Goal: Task Accomplishment & Management: Complete application form

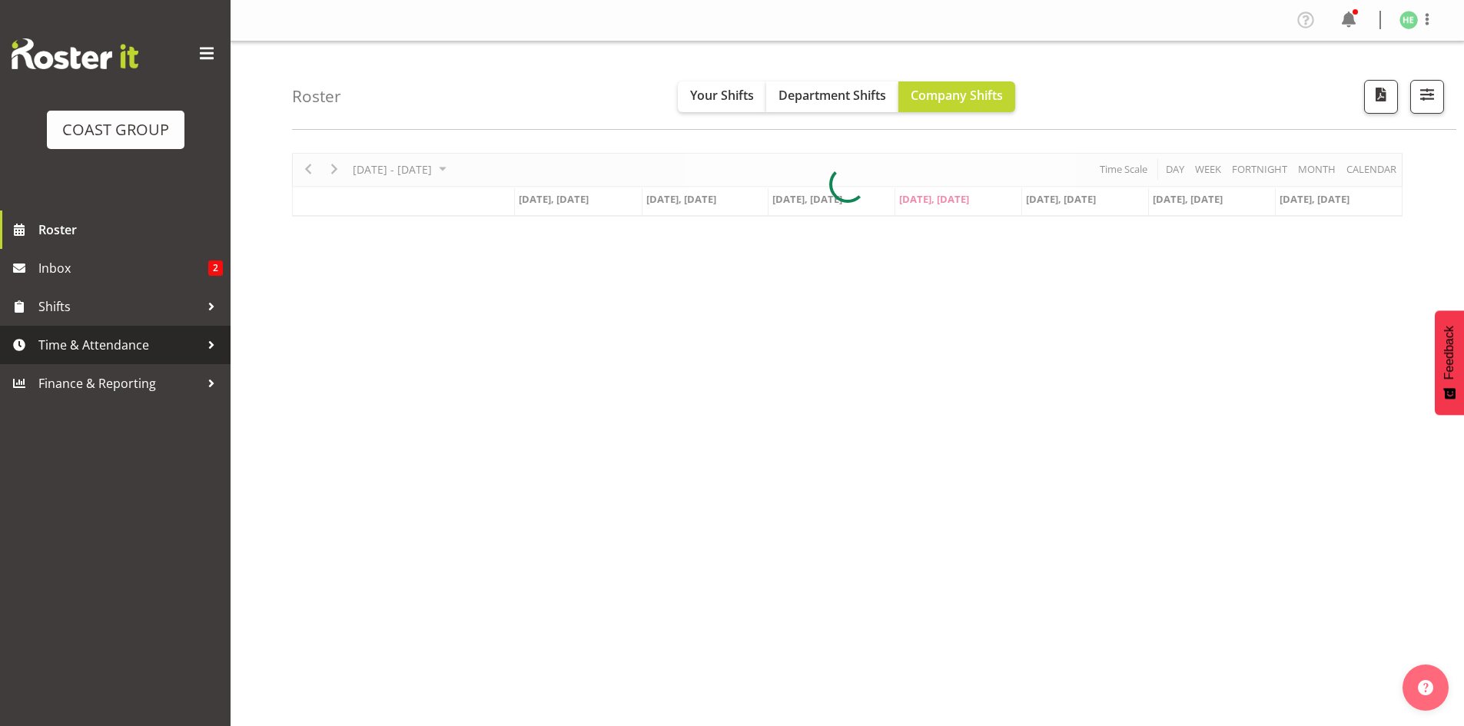
click at [208, 347] on div at bounding box center [211, 345] width 23 height 23
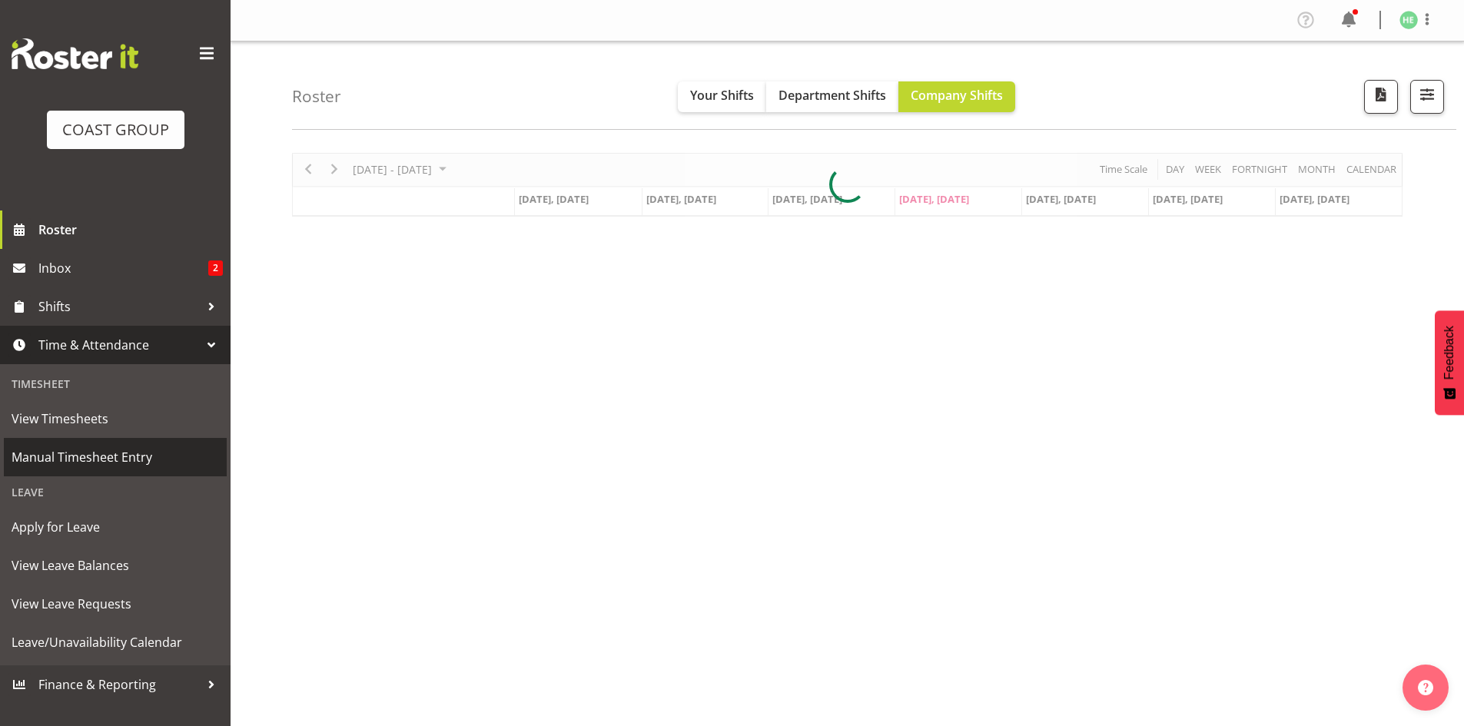
click at [109, 455] on span "Manual Timesheet Entry" at bounding box center [115, 457] width 207 height 23
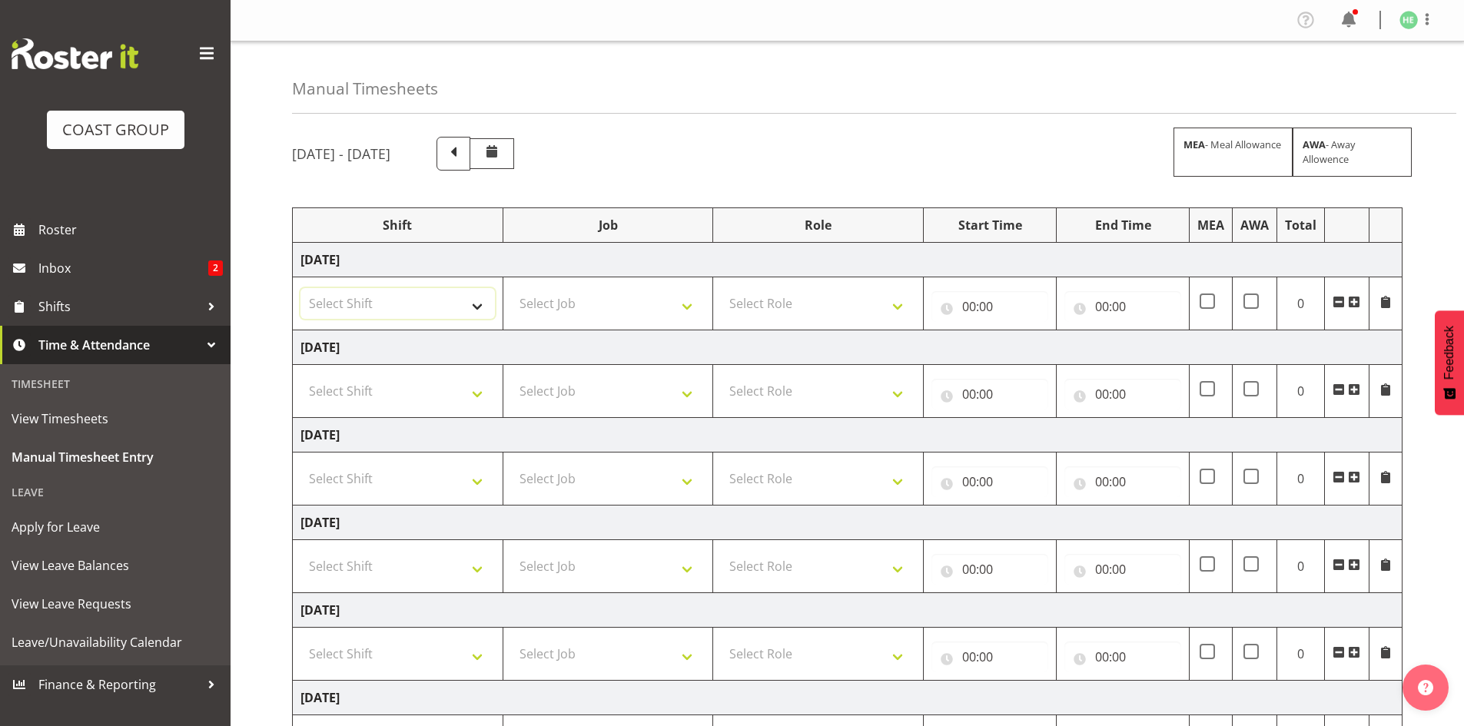
click at [456, 314] on select "Select Shift EHS AKL SALES" at bounding box center [397, 303] width 194 height 31
select select "1327"
click at [300, 288] on select "Select Shift EHS AKL SALES" at bounding box center [397, 303] width 194 height 31
click at [669, 302] on select "Select Job 1 Carlton Events 1 Carlton Hamilton 1 Carlton Wellington 1 EHS WAREH…" at bounding box center [608, 303] width 194 height 31
select select "69"
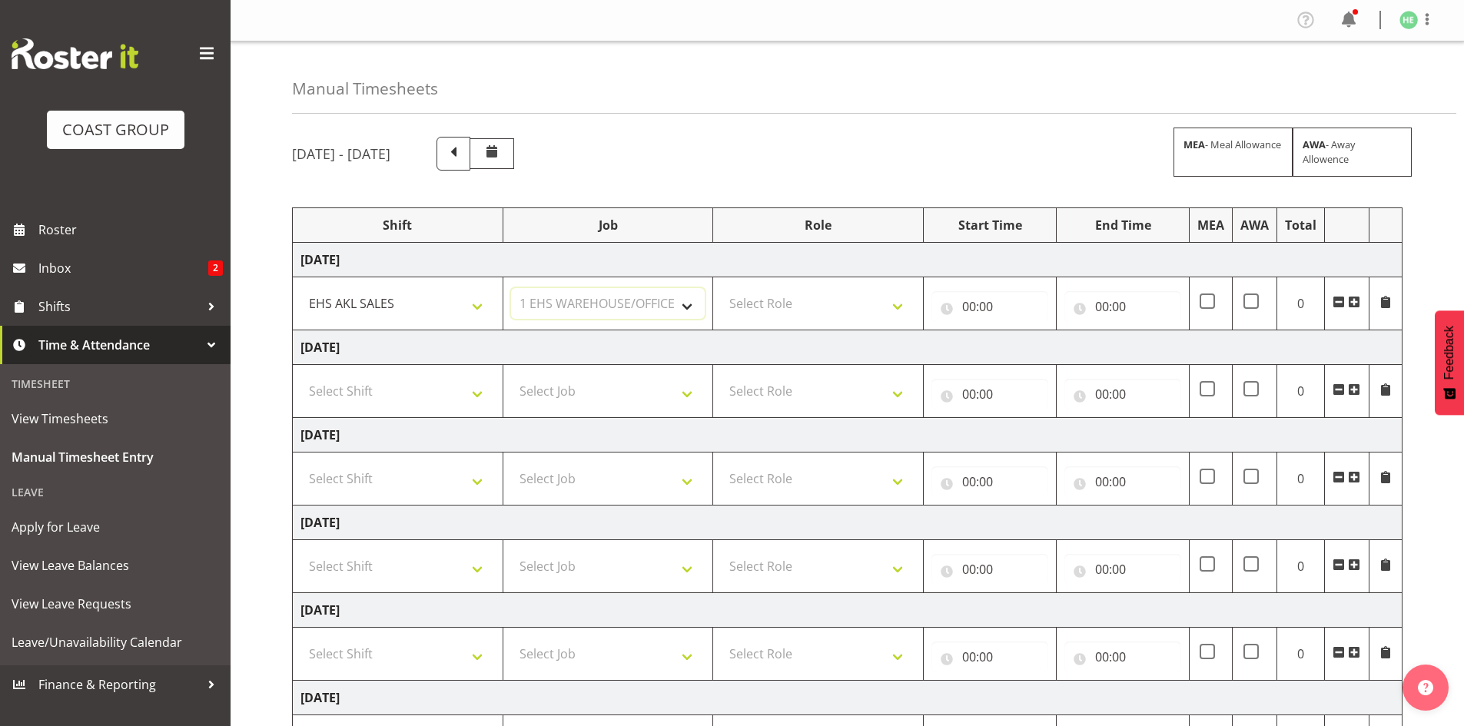
click at [511, 288] on select "Select Job 1 Carlton Events 1 Carlton Hamilton 1 Carlton Wellington 1 EHS WAREH…" at bounding box center [608, 303] width 194 height 31
click at [843, 293] on select "Select Role ACCOUNT MANAGER Account Manager" at bounding box center [818, 303] width 194 height 31
select select "197"
click at [721, 288] on select "Select Role ACCOUNT MANAGER Account Manager" at bounding box center [818, 303] width 194 height 31
click at [964, 307] on input "00:00" at bounding box center [989, 306] width 117 height 31
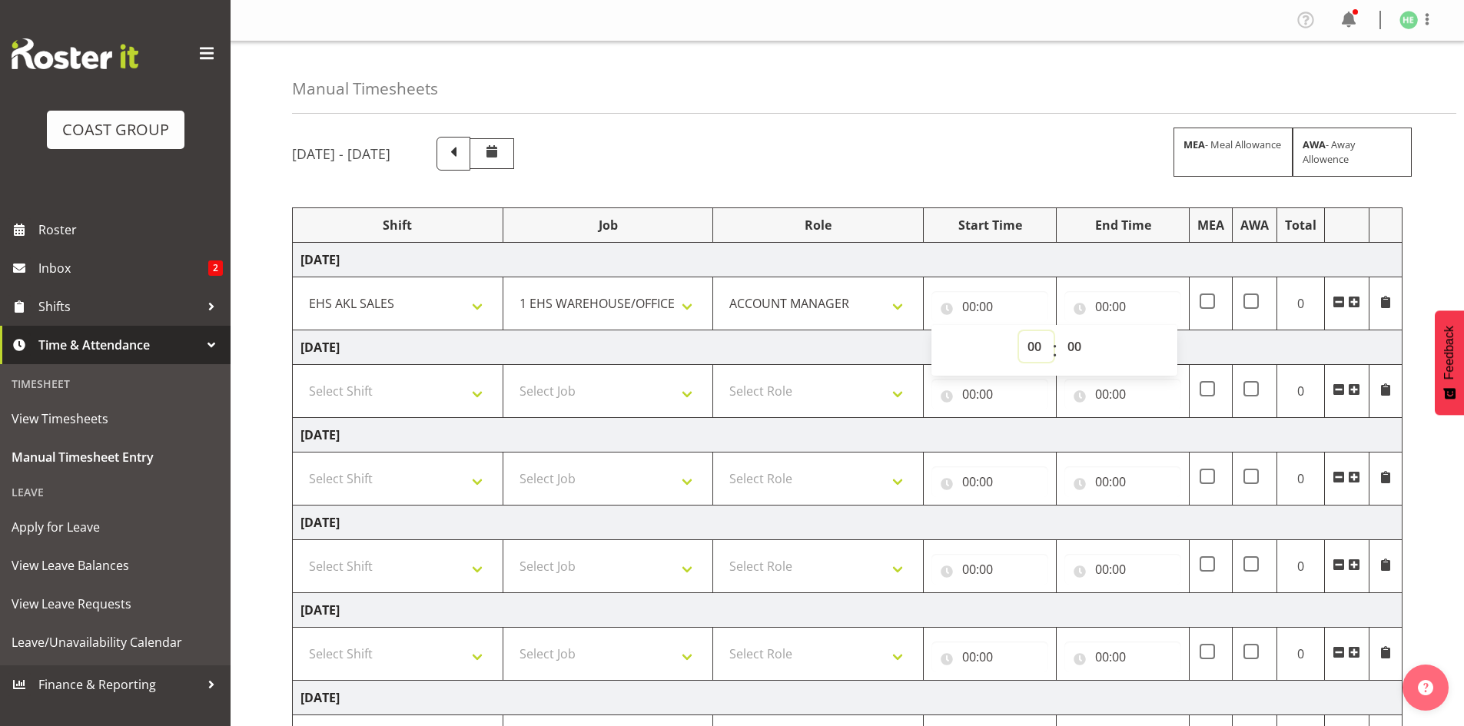
click at [1029, 337] on select "00 01 02 03 04 05 06 07 08 09 10 11 12 13 14 15 16 17 18 19 20 21 22 23" at bounding box center [1036, 346] width 35 height 31
select select "8"
click at [1019, 331] on select "00 01 02 03 04 05 06 07 08 09 10 11 12 13 14 15 16 17 18 19 20 21 22 23" at bounding box center [1036, 346] width 35 height 31
type input "08:00"
click at [1077, 348] on select "00 01 02 03 04 05 06 07 08 09 10 11 12 13 14 15 16 17 18 19 20 21 22 23 24 25 2…" at bounding box center [1076, 346] width 35 height 31
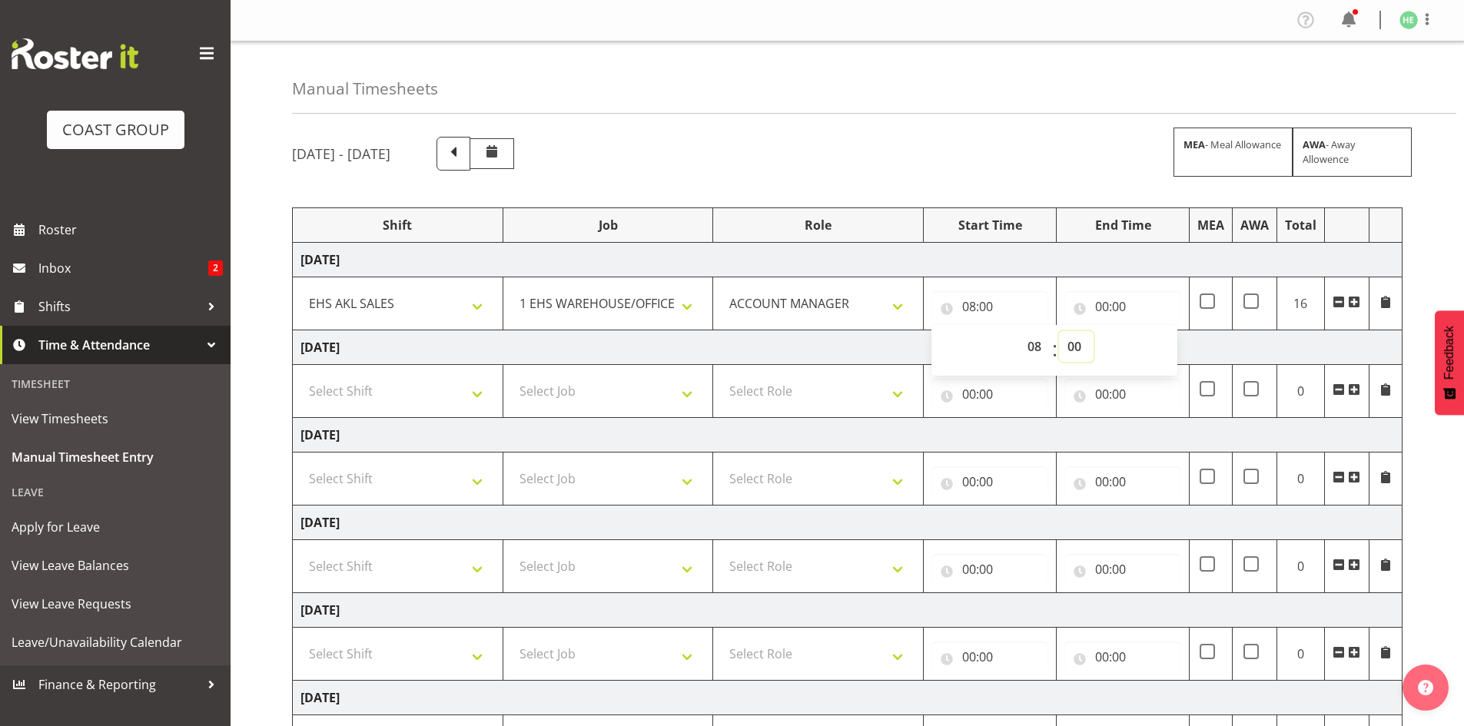
select select "45"
click at [1059, 331] on select "00 01 02 03 04 05 06 07 08 09 10 11 12 13 14 15 16 17 18 19 20 21 22 23 24 25 2…" at bounding box center [1076, 346] width 35 height 31
type input "08:45"
click at [1114, 309] on input "00:00" at bounding box center [1122, 306] width 117 height 31
click at [1170, 340] on select "00 01 02 03 04 05 06 07 08 09 10 11 12 13 14 15 16 17 18 19 20 21 22 23" at bounding box center [1169, 346] width 35 height 31
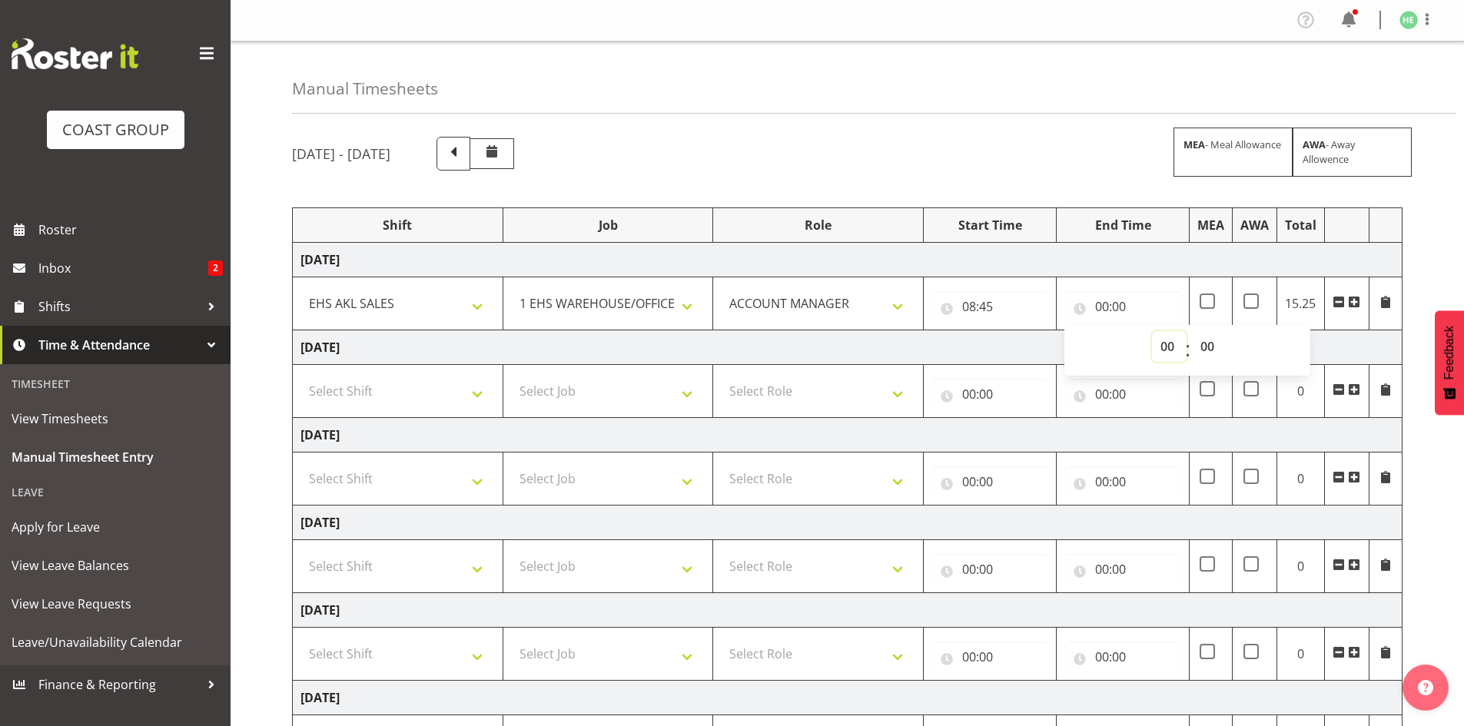
select select "16"
click at [1152, 331] on select "00 01 02 03 04 05 06 07 08 09 10 11 12 13 14 15 16 17 18 19 20 21 22 23" at bounding box center [1169, 346] width 35 height 31
type input "16:00"
click at [1206, 340] on select "00 01 02 03 04 05 06 07 08 09 10 11 12 13 14 15 16 17 18 19 20 21 22 23 24 25 2…" at bounding box center [1209, 346] width 35 height 31
select select "15"
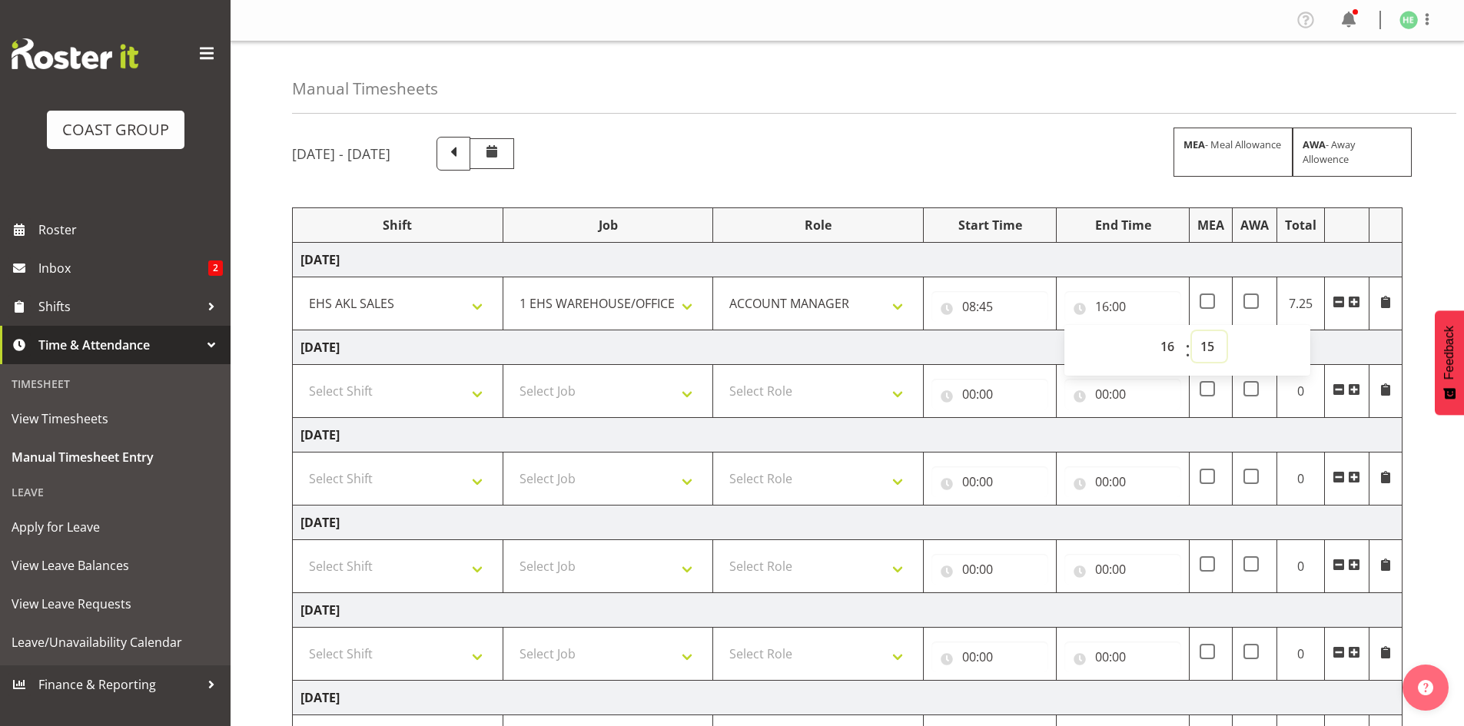
click at [1192, 331] on select "00 01 02 03 04 05 06 07 08 09 10 11 12 13 14 15 16 17 18 19 20 21 22 23 24 25 2…" at bounding box center [1209, 346] width 35 height 31
type input "16:15"
click at [449, 400] on select "Select Shift EHS AKL SALES" at bounding box center [397, 391] width 194 height 31
select select "1327"
click at [300, 376] on select "Select Shift EHS AKL SALES" at bounding box center [397, 391] width 194 height 31
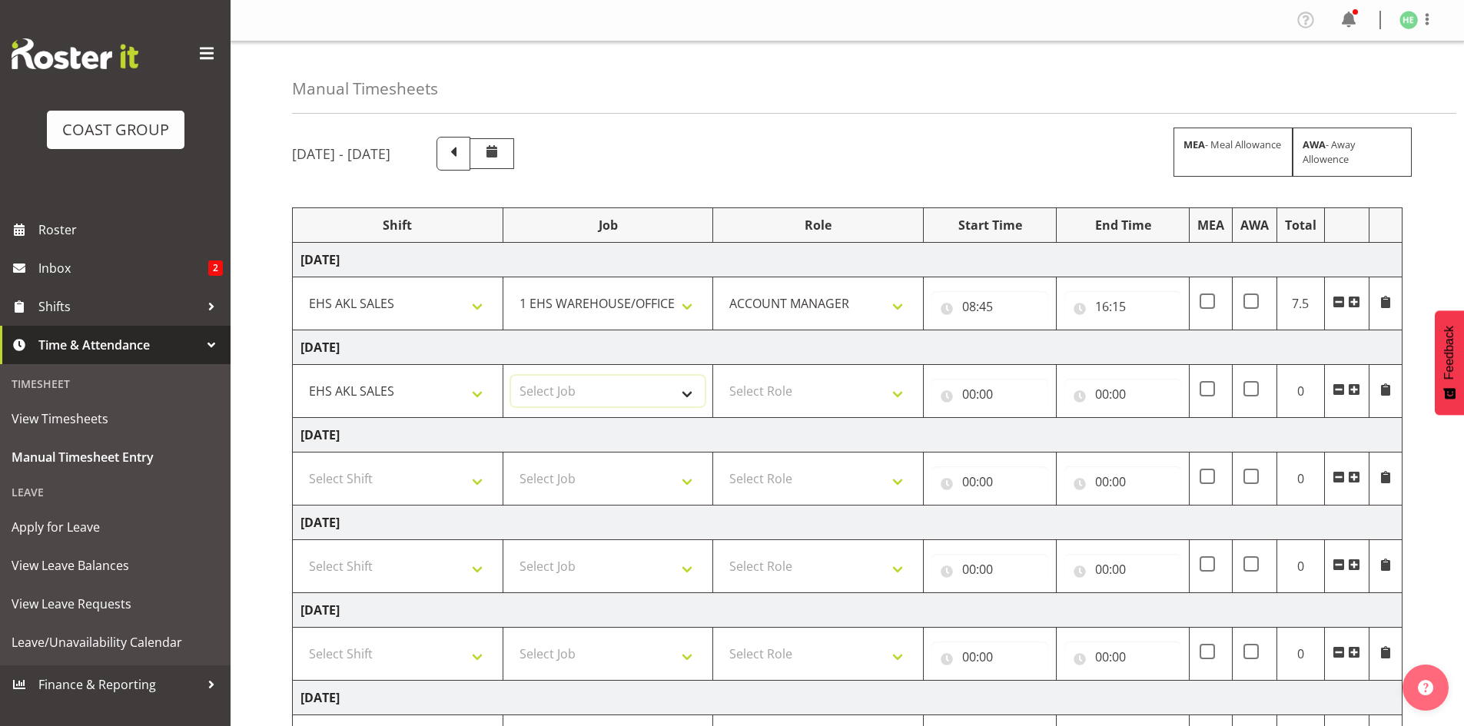
click at [578, 388] on select "Select Job 1 Carlton Events 1 Carlton Hamilton 1 Carlton Wellington 1 EHS WAREH…" at bounding box center [608, 391] width 194 height 31
select select "69"
click at [511, 376] on select "Select Job 1 Carlton Events 1 Carlton Hamilton 1 Carlton Wellington 1 EHS WAREH…" at bounding box center [608, 391] width 194 height 31
click at [809, 400] on select "Select Role ACCOUNT MANAGER Account Manager" at bounding box center [818, 391] width 194 height 31
select select "197"
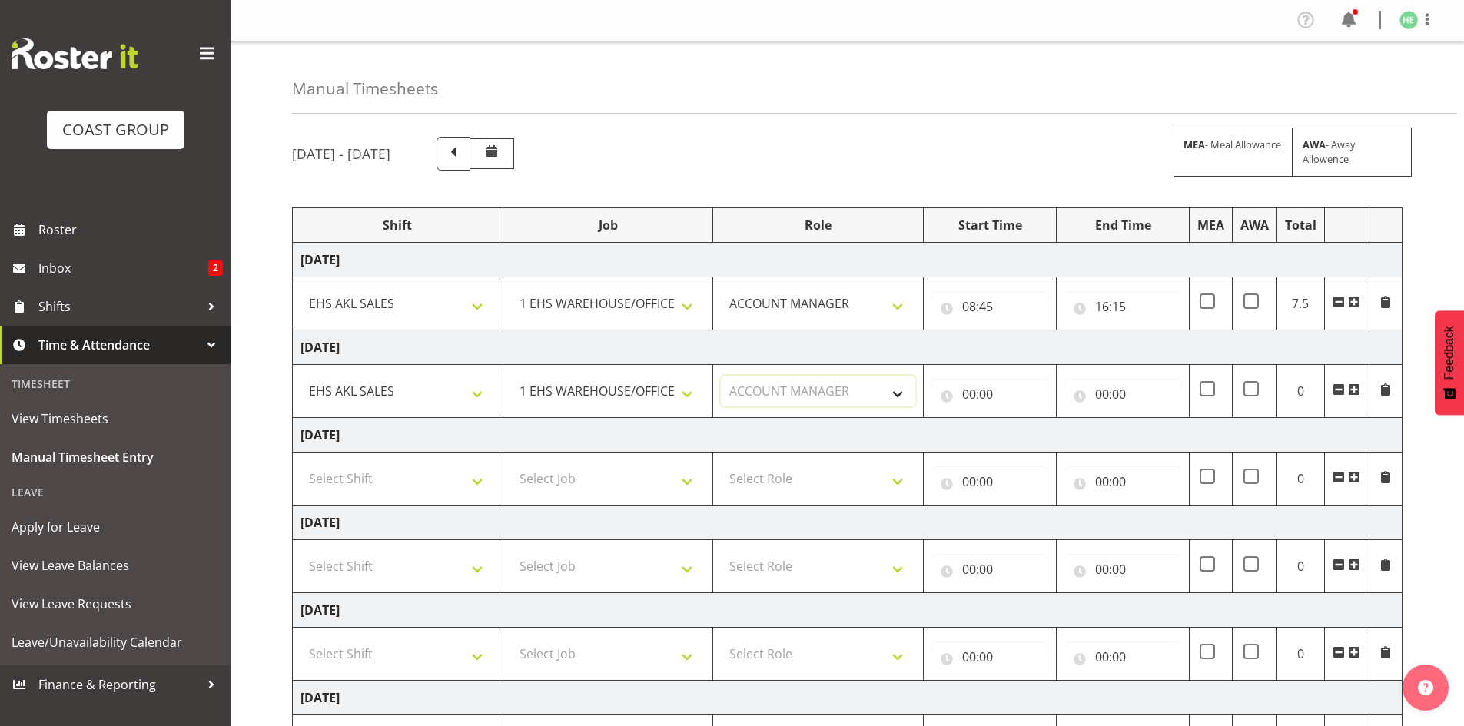
click at [721, 376] on select "Select Role ACCOUNT MANAGER Account Manager" at bounding box center [818, 391] width 194 height 31
click at [977, 397] on input "00:00" at bounding box center [989, 394] width 117 height 31
drag, startPoint x: 1033, startPoint y: 432, endPoint x: 1037, endPoint y: 420, distance: 12.9
click at [1034, 432] on select "00 01 02 03 04 05 06 07 08 09 10 11 12 13 14 15 16 17 18 19 20 21 22 23" at bounding box center [1036, 434] width 35 height 31
select select "8"
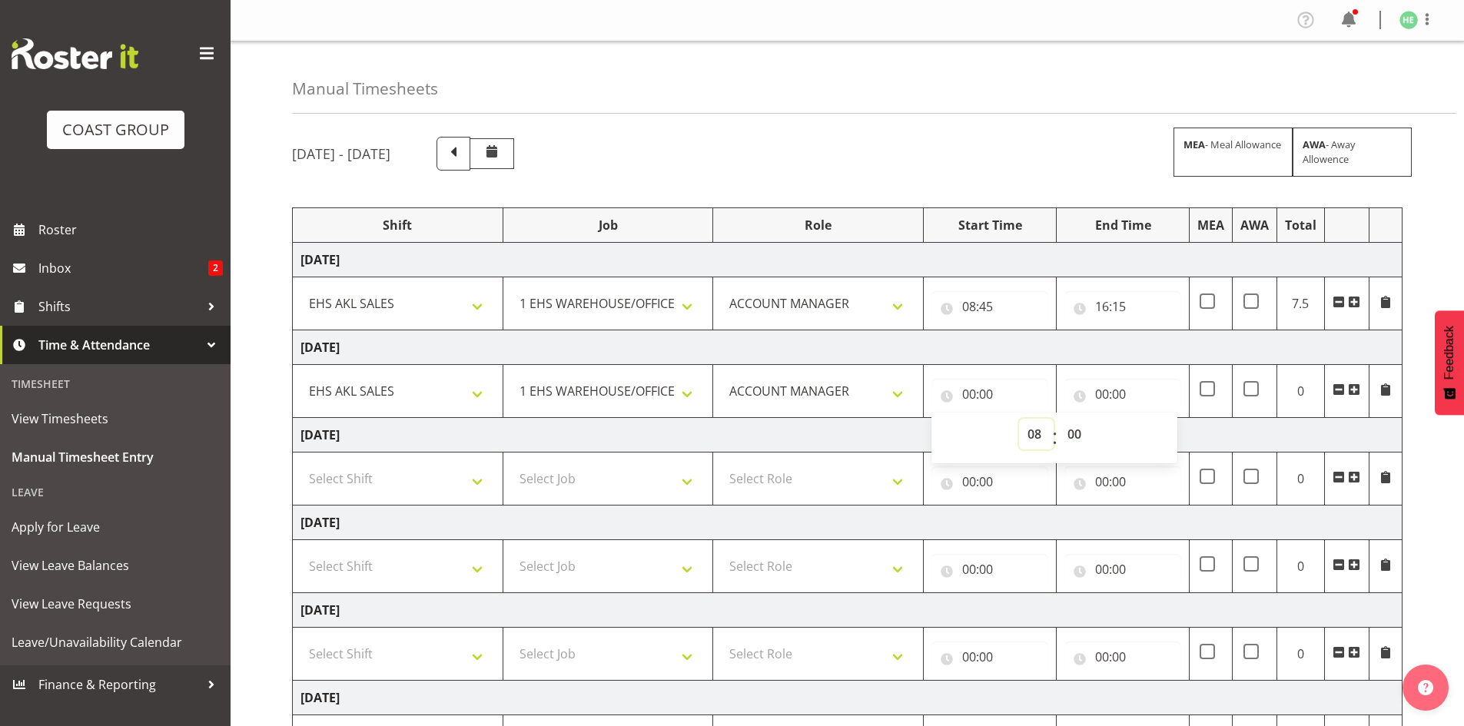
click at [1019, 419] on select "00 01 02 03 04 05 06 07 08 09 10 11 12 13 14 15 16 17 18 19 20 21 22 23" at bounding box center [1036, 434] width 35 height 31
type input "08:00"
click at [1078, 439] on select "00 01 02 03 04 05 06 07 08 09 10 11 12 13 14 15 16 17 18 19 20 21 22 23 24 25 2…" at bounding box center [1076, 434] width 35 height 31
select select "25"
click at [1059, 419] on select "00 01 02 03 04 05 06 07 08 09 10 11 12 13 14 15 16 17 18 19 20 21 22 23 24 25 2…" at bounding box center [1076, 434] width 35 height 31
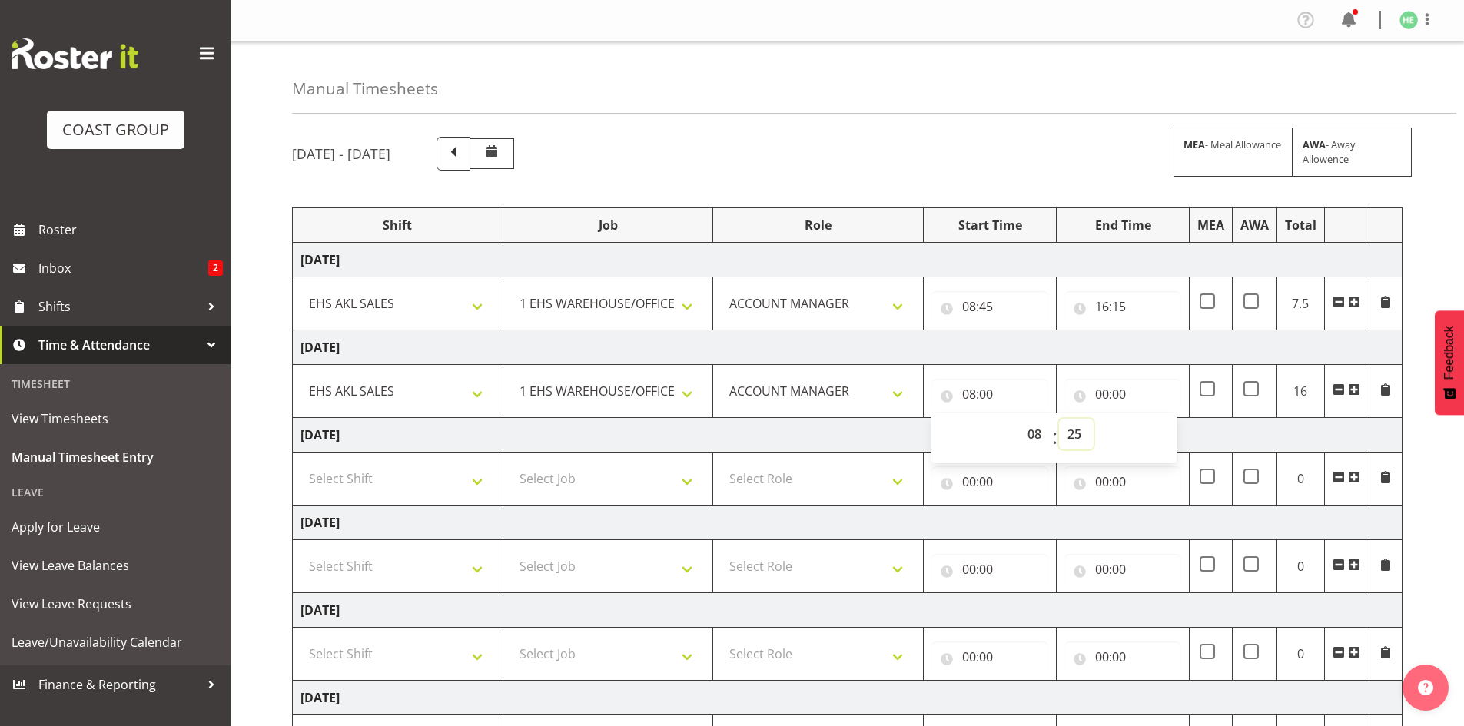
type input "08:25"
click at [1112, 397] on input "00:00" at bounding box center [1122, 394] width 117 height 31
click at [1163, 439] on select "00 01 02 03 04 05 06 07 08 09 10 11 12 13 14 15 16 17 18 19 20 21 22 23" at bounding box center [1169, 434] width 35 height 31
select select "16"
click at [1152, 419] on select "00 01 02 03 04 05 06 07 08 09 10 11 12 13 14 15 16 17 18 19 20 21 22 23" at bounding box center [1169, 434] width 35 height 31
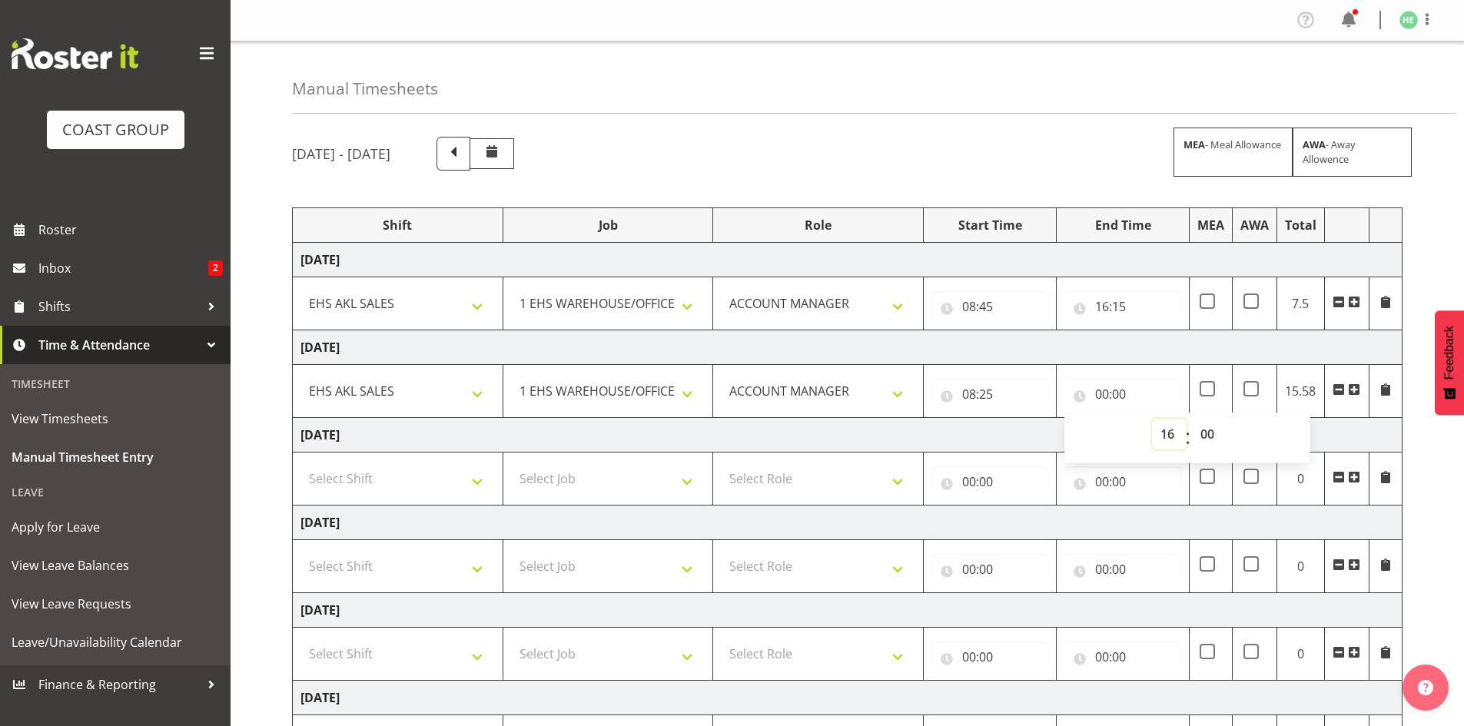
type input "16:00"
click at [466, 496] on td "Select Shift EHS AKL SALES" at bounding box center [398, 479] width 211 height 53
drag, startPoint x: 465, startPoint y: 483, endPoint x: 465, endPoint y: 493, distance: 10.0
click at [465, 483] on select "Select Shift EHS AKL SALES" at bounding box center [397, 478] width 194 height 31
select select "1327"
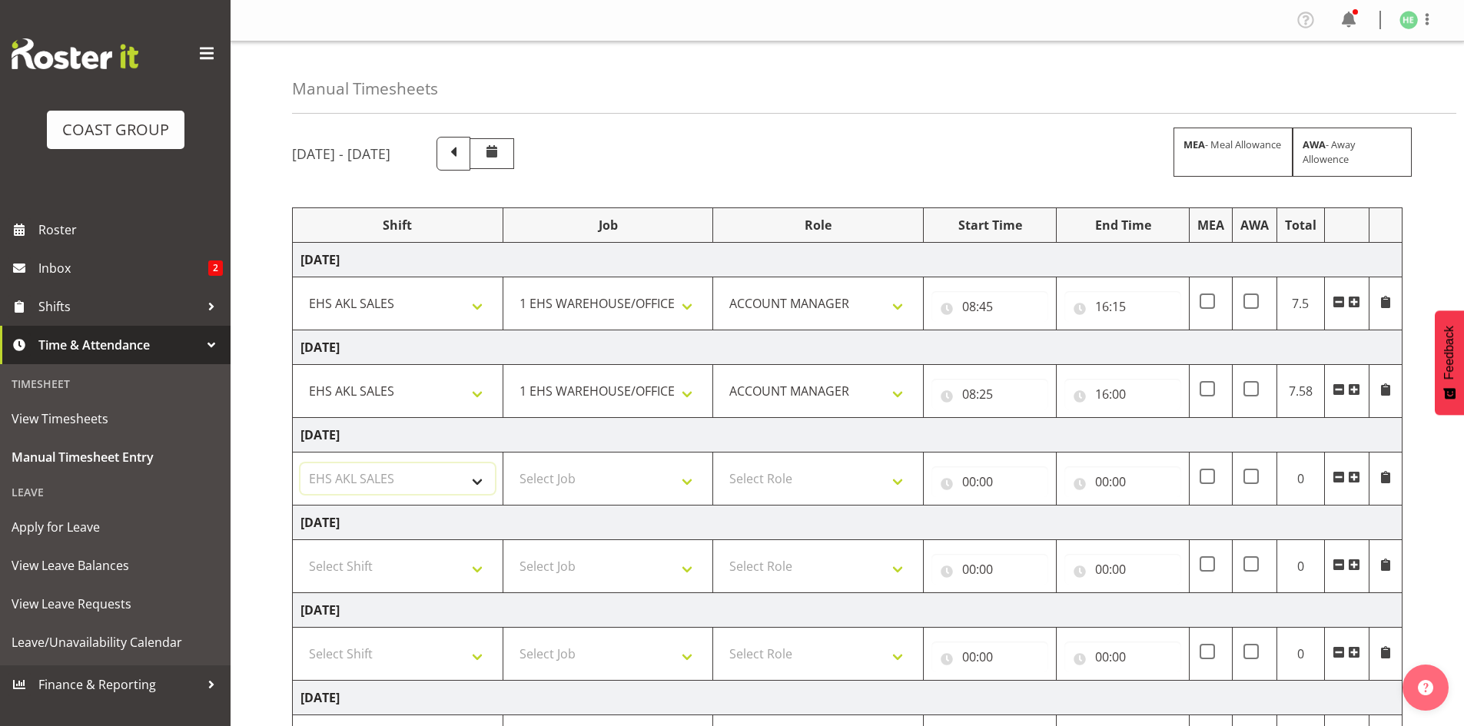
click at [300, 463] on select "Select Shift EHS AKL SALES" at bounding box center [397, 478] width 194 height 31
click at [575, 481] on select "Select Job 1 Carlton Events 1 Carlton Hamilton 1 Carlton Wellington 1 EHS WAREH…" at bounding box center [608, 478] width 194 height 31
select select "69"
click at [511, 463] on select "Select Job 1 Carlton Events 1 Carlton Hamilton 1 Carlton Wellington 1 EHS WAREH…" at bounding box center [608, 478] width 194 height 31
click at [786, 467] on select "Select Role ACCOUNT MANAGER Account Manager" at bounding box center [818, 478] width 194 height 31
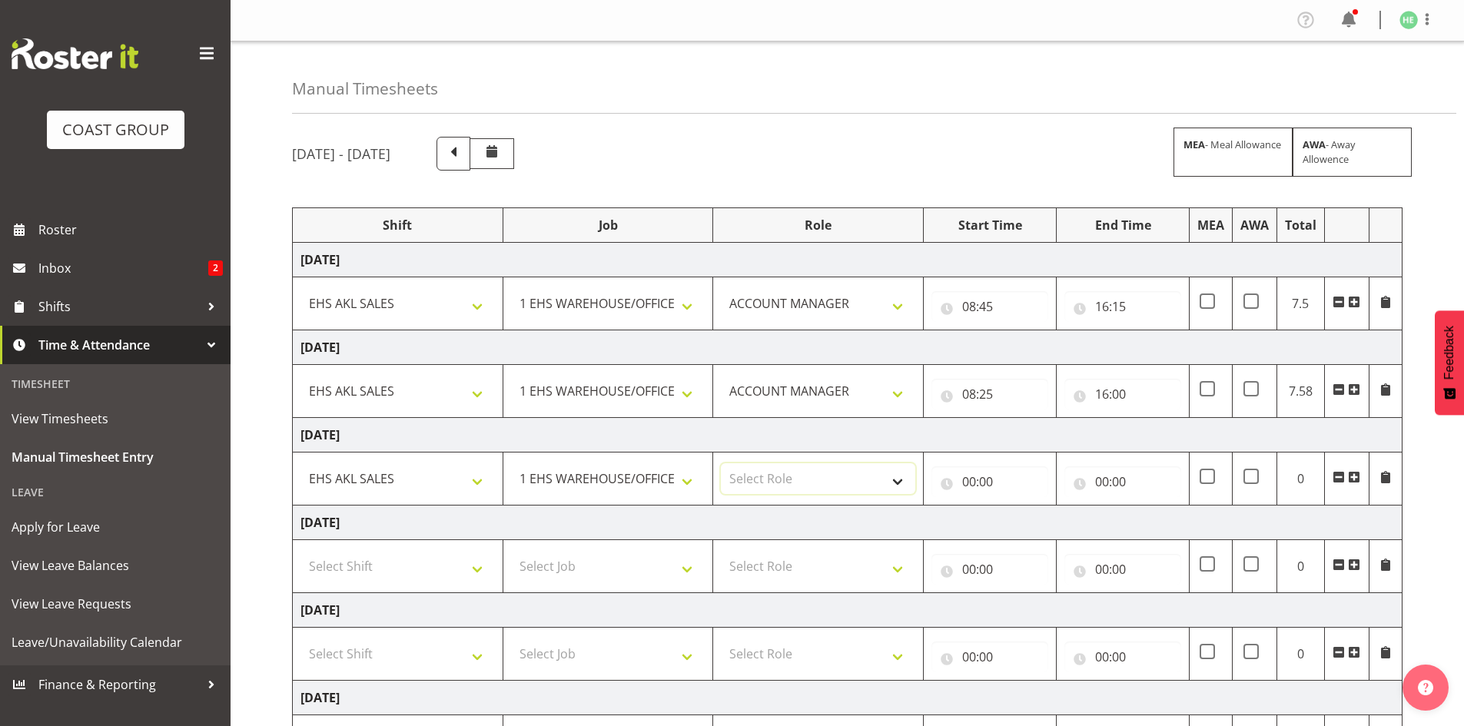
select select "197"
click at [721, 463] on select "Select Role ACCOUNT MANAGER Account Manager" at bounding box center [818, 478] width 194 height 31
click at [969, 480] on input "00:00" at bounding box center [989, 481] width 117 height 31
click at [1026, 520] on select "00 01 02 03 04 05 06 07 08 09 10 11 12 13 14 15 16 17 18 19 20 21 22 23" at bounding box center [1036, 521] width 35 height 31
select select "8"
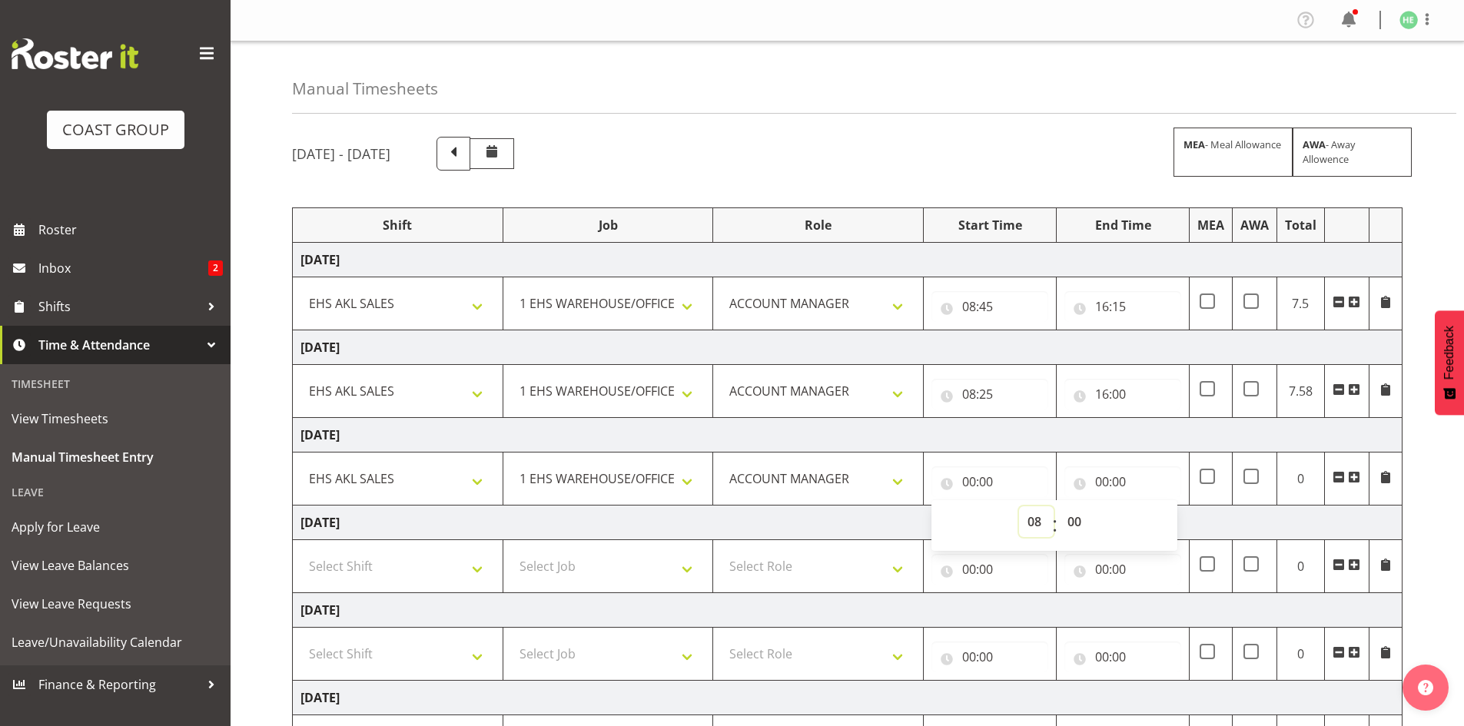
click at [1019, 506] on select "00 01 02 03 04 05 06 07 08 09 10 11 12 13 14 15 16 17 18 19 20 21 22 23" at bounding box center [1036, 521] width 35 height 31
type input "08:00"
click at [1081, 524] on select "00 01 02 03 04 05 06 07 08 09 10 11 12 13 14 15 16 17 18 19 20 21 22 23 24 25 2…" at bounding box center [1076, 521] width 35 height 31
select select "45"
click at [1059, 506] on select "00 01 02 03 04 05 06 07 08 09 10 11 12 13 14 15 16 17 18 19 20 21 22 23 24 25 2…" at bounding box center [1076, 521] width 35 height 31
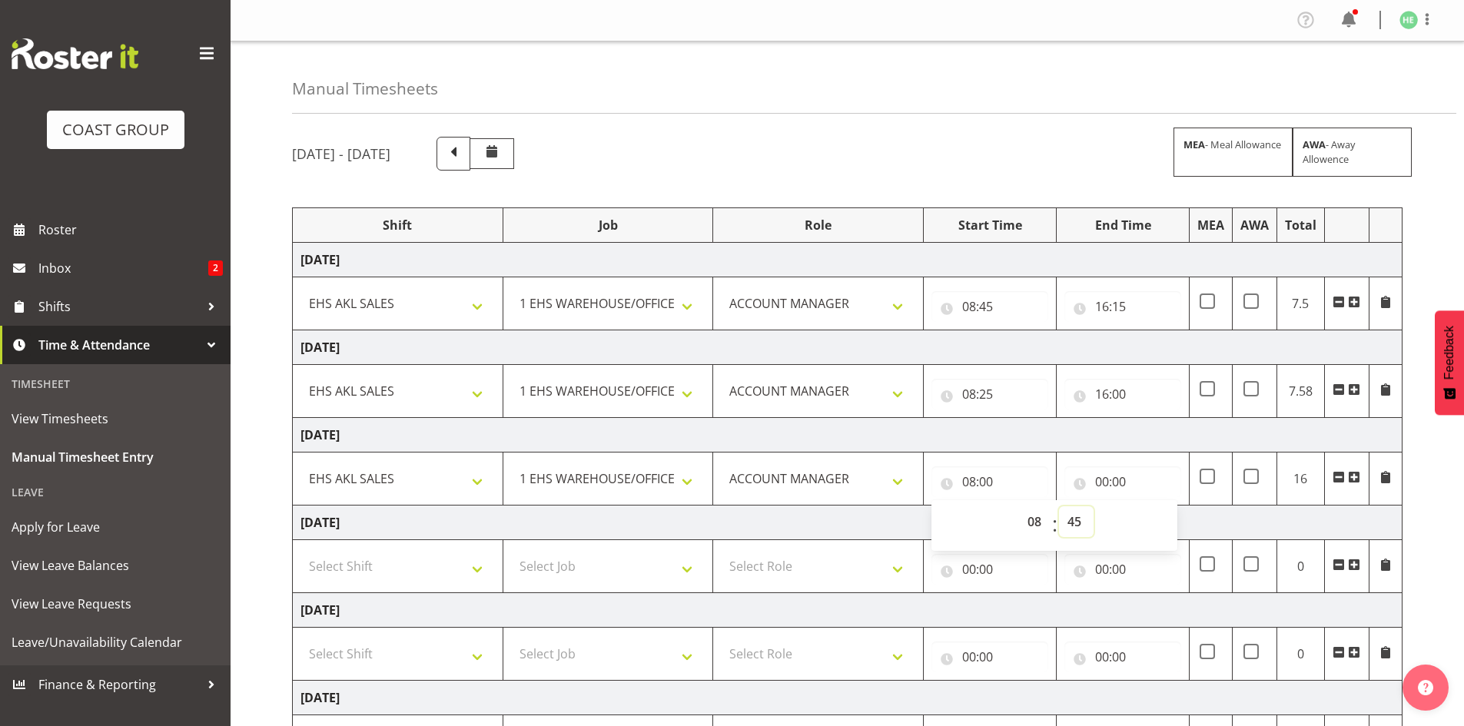
type input "08:45"
click at [1104, 479] on input "00:00" at bounding box center [1122, 481] width 117 height 31
drag, startPoint x: 1171, startPoint y: 526, endPoint x: 1171, endPoint y: 516, distance: 9.2
click at [1171, 526] on select "00 01 02 03 04 05 06 07 08 09 10 11 12 13 14 15 16 17 18 19 20 21 22 23" at bounding box center [1169, 521] width 35 height 31
select select "16"
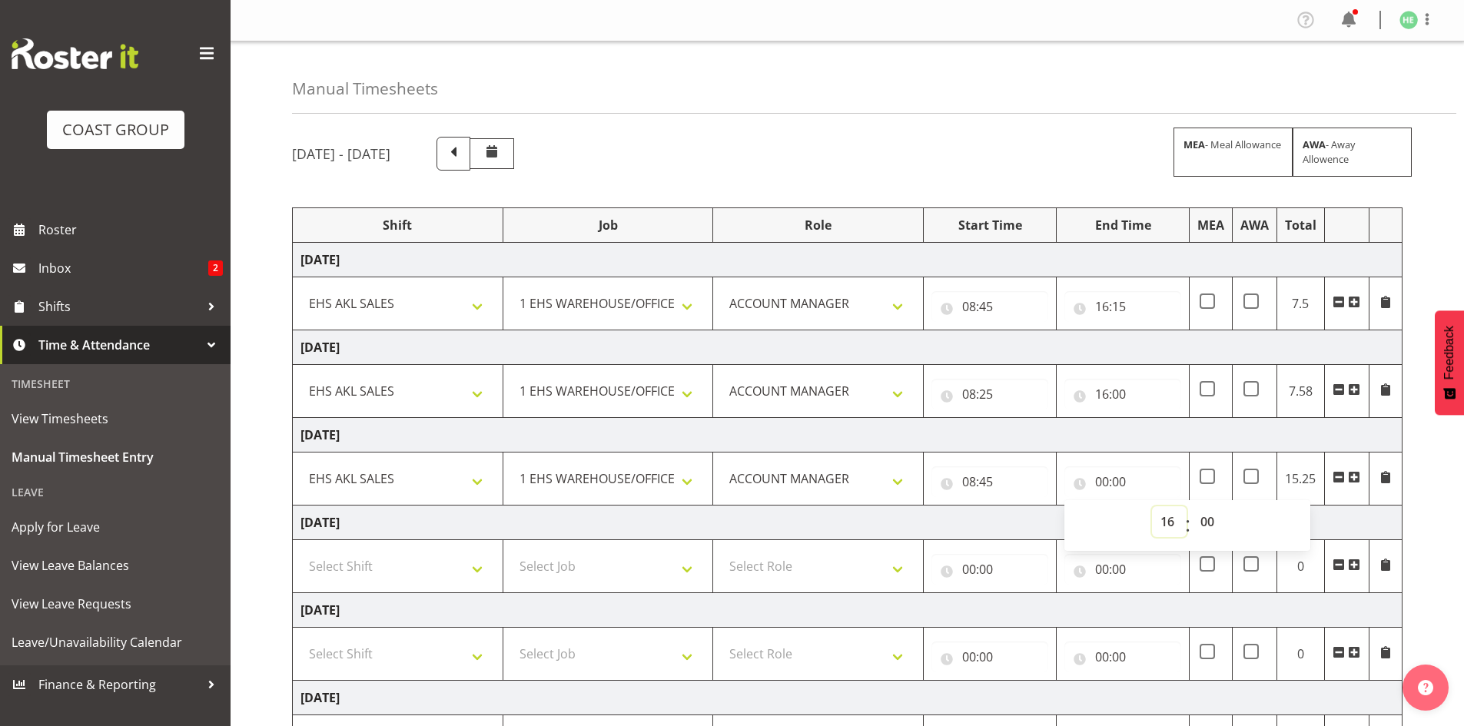
click at [1152, 506] on select "00 01 02 03 04 05 06 07 08 09 10 11 12 13 14 15 16 17 18 19 20 21 22 23" at bounding box center [1169, 521] width 35 height 31
type input "16:00"
click at [896, 513] on td "Saturday 4th October 2025" at bounding box center [848, 523] width 1110 height 35
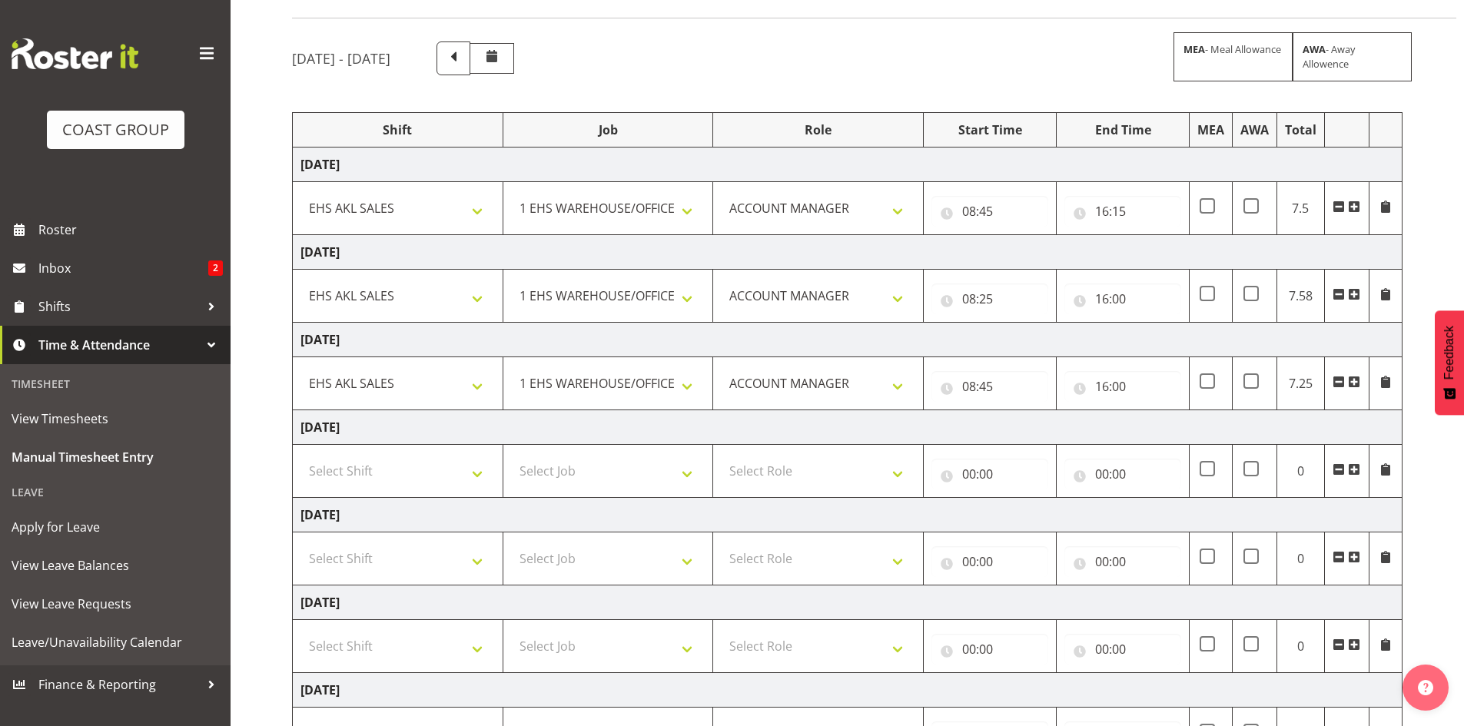
scroll to position [227, 0]
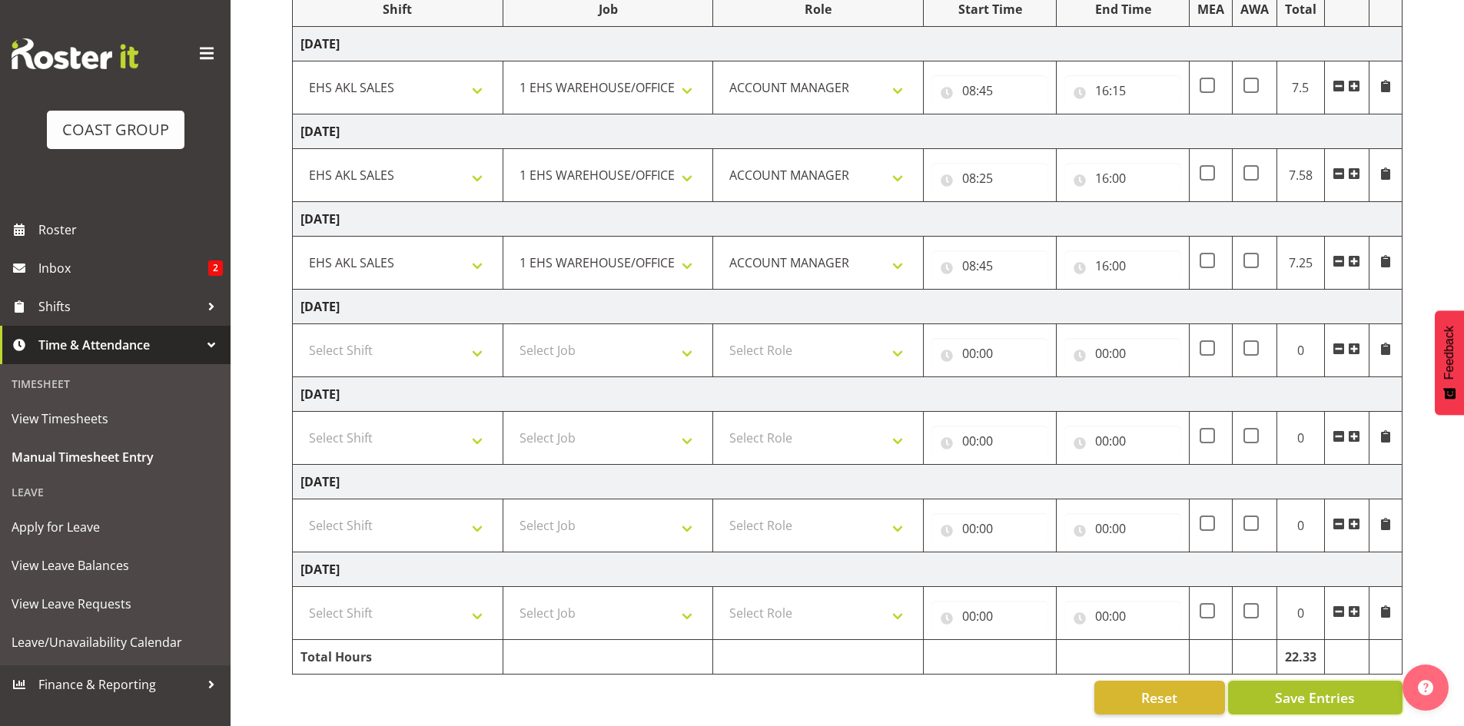
click at [1268, 695] on button "Save Entries" at bounding box center [1315, 698] width 174 height 34
click at [473, 512] on select "Select Shift EHS AKL SALES" at bounding box center [397, 525] width 194 height 31
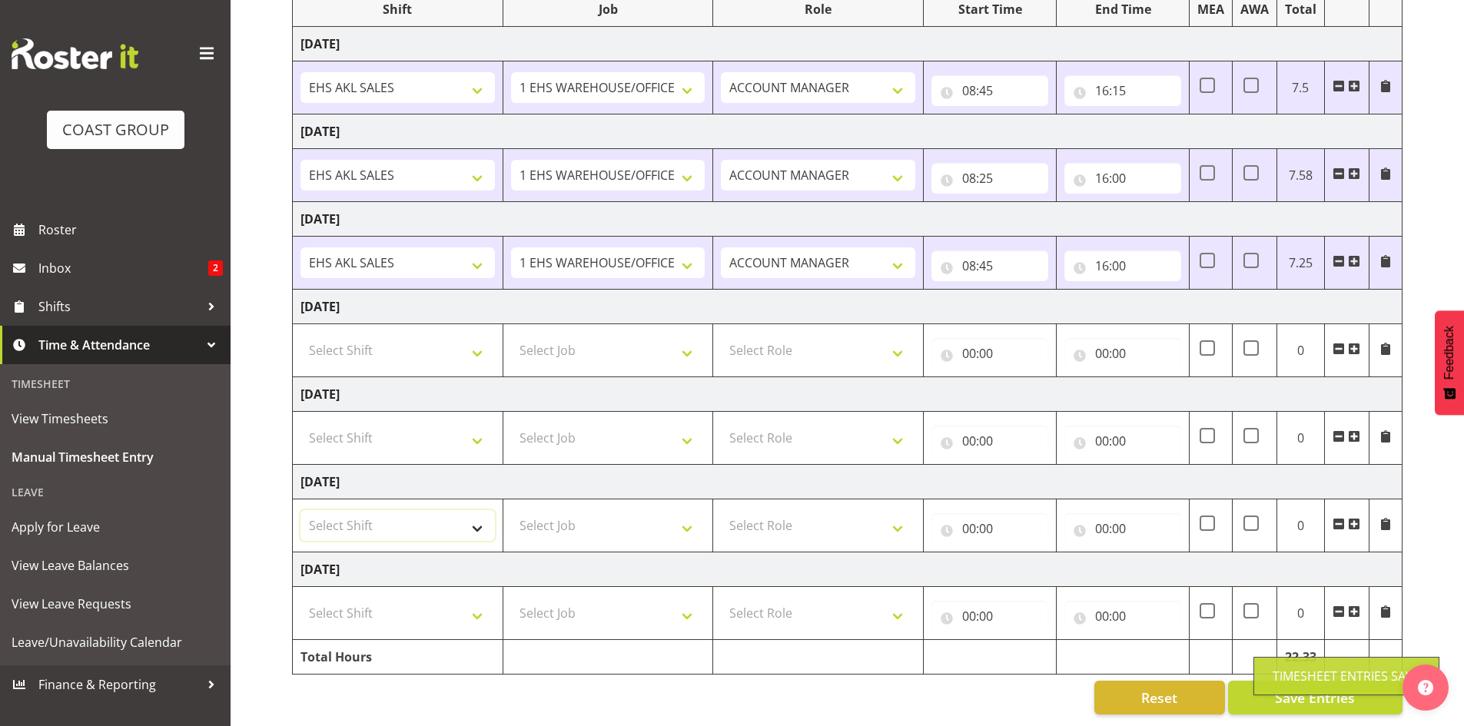
select select "1327"
click at [300, 510] on select "Select Shift EHS AKL SALES" at bounding box center [397, 525] width 194 height 31
click at [624, 510] on select "Select Job 1 Carlton Events 1 Carlton Hamilton 1 Carlton Wellington 1 EHS WAREH…" at bounding box center [608, 525] width 194 height 31
select select "69"
click at [511, 510] on select "Select Job 1 Carlton Events 1 Carlton Hamilton 1 Carlton Wellington 1 EHS WAREH…" at bounding box center [608, 525] width 194 height 31
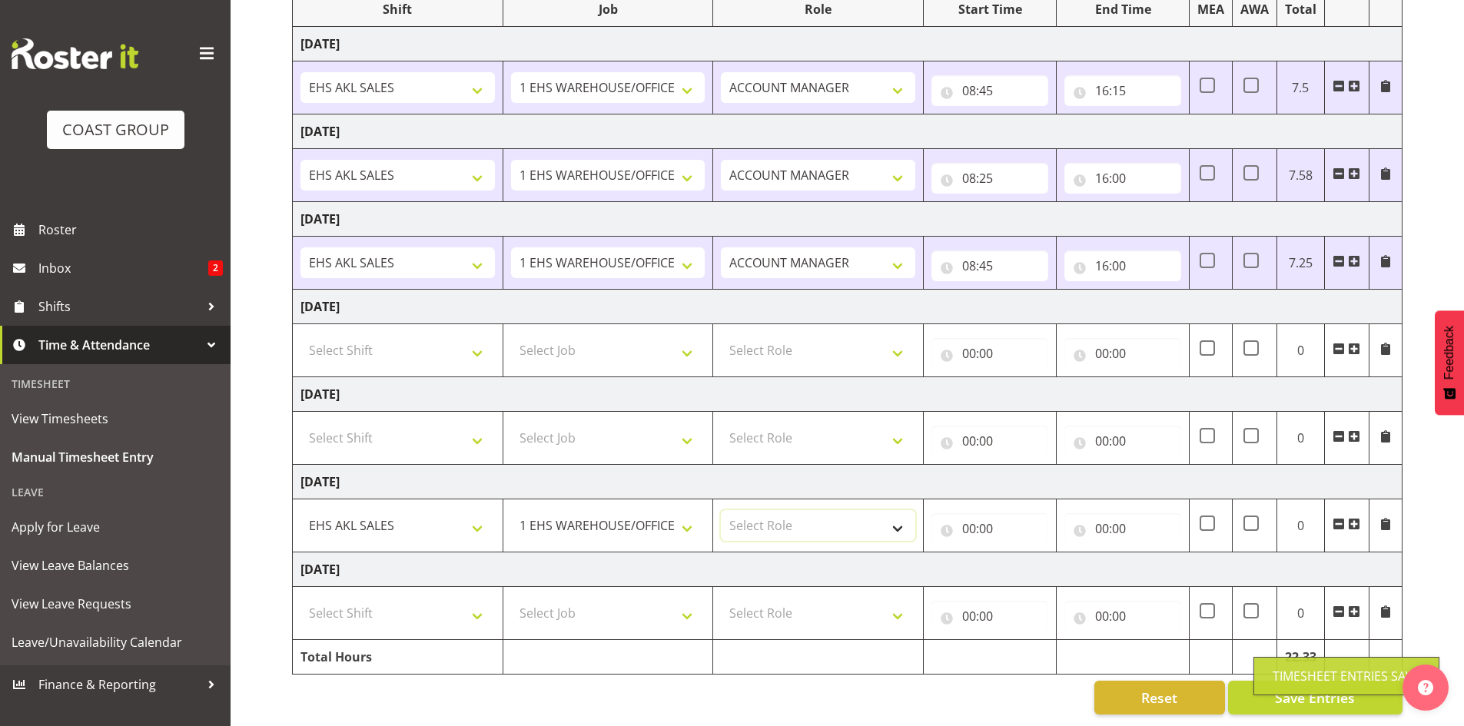
click at [776, 521] on select "Select Role ACCOUNT MANAGER Account Manager" at bounding box center [818, 525] width 194 height 31
select select "197"
click at [721, 510] on select "Select Role ACCOUNT MANAGER Account Manager" at bounding box center [818, 525] width 194 height 31
click at [981, 518] on input "00:00" at bounding box center [989, 528] width 117 height 31
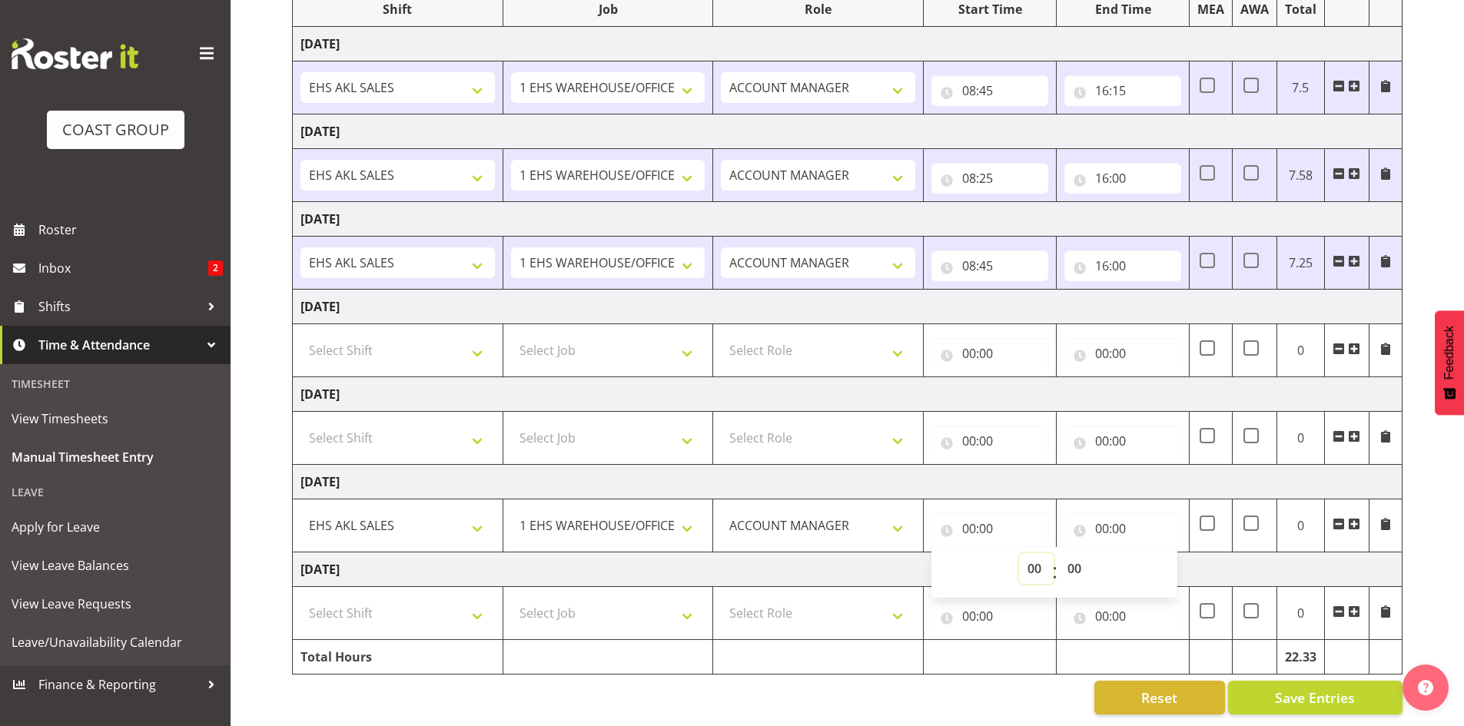
click at [1041, 553] on select "00 01 02 03 04 05 06 07 08 09 10 11 12 13 14 15 16 17 18 19 20 21 22 23" at bounding box center [1036, 568] width 35 height 31
select select "8"
click at [1019, 553] on select "00 01 02 03 04 05 06 07 08 09 10 11 12 13 14 15 16 17 18 19 20 21 22 23" at bounding box center [1036, 568] width 35 height 31
type input "08:00"
drag, startPoint x: 1067, startPoint y: 562, endPoint x: 1077, endPoint y: 559, distance: 10.7
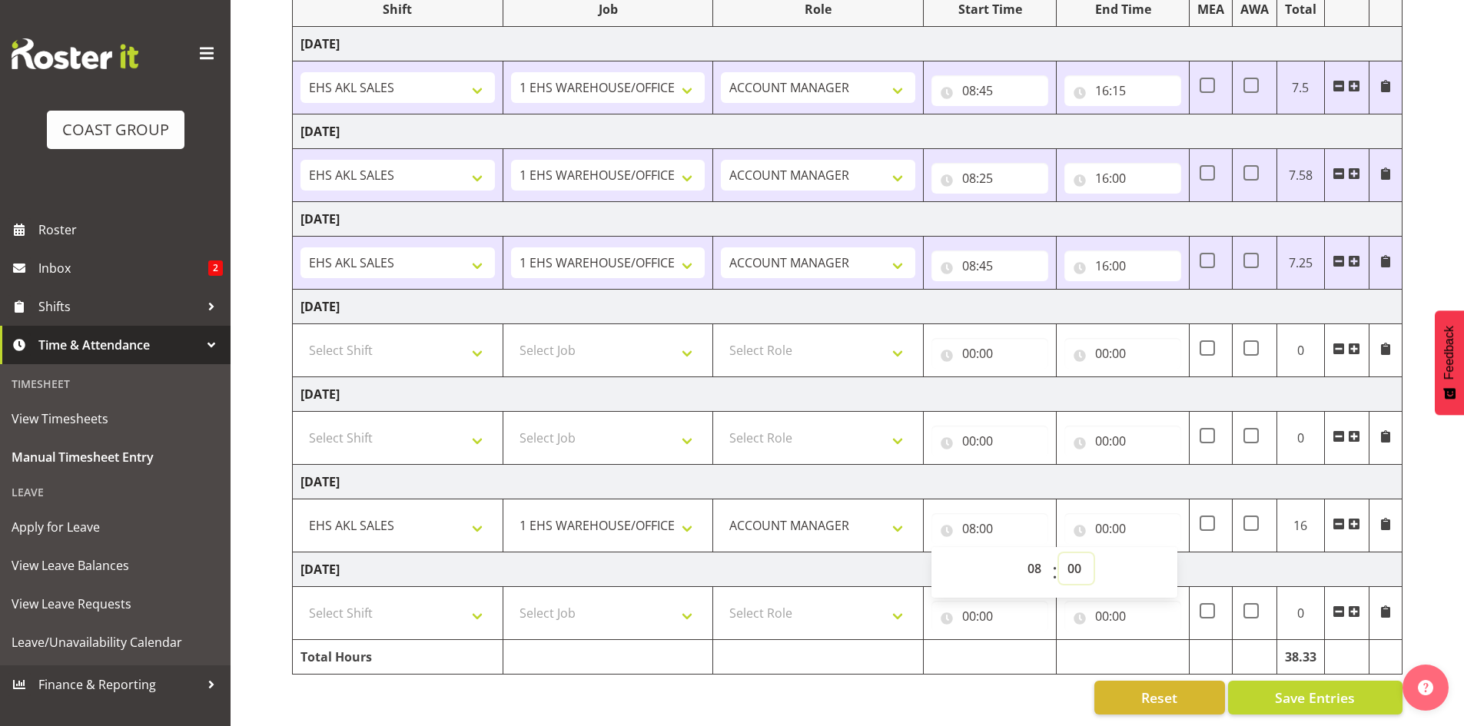
click at [1067, 562] on select "00 01 02 03 04 05 06 07 08 09 10 11 12 13 14 15 16 17 18 19 20 21 22 23 24 25 2…" at bounding box center [1076, 568] width 35 height 31
select select "45"
click at [1059, 553] on select "00 01 02 03 04 05 06 07 08 09 10 11 12 13 14 15 16 17 18 19 20 21 22 23 24 25 2…" at bounding box center [1076, 568] width 35 height 31
type input "08:45"
click at [1104, 520] on input "00:00" at bounding box center [1122, 528] width 117 height 31
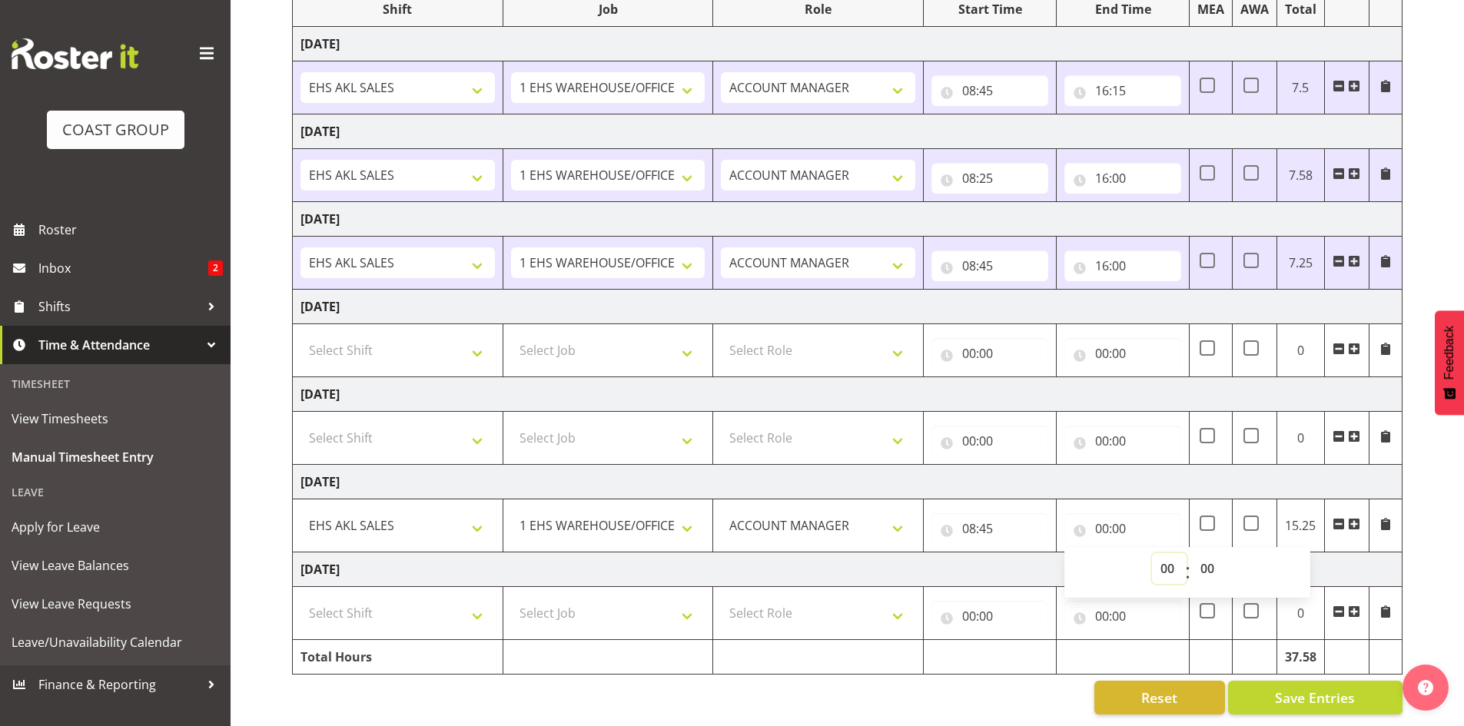
drag, startPoint x: 1163, startPoint y: 557, endPoint x: 1170, endPoint y: 543, distance: 16.2
click at [1163, 557] on select "00 01 02 03 04 05 06 07 08 09 10 11 12 13 14 15 16 17 18 19 20 21 22 23" at bounding box center [1169, 568] width 35 height 31
select select "16"
click at [1152, 553] on select "00 01 02 03 04 05 06 07 08 09 10 11 12 13 14 15 16 17 18 19 20 21 22 23" at bounding box center [1169, 568] width 35 height 31
type input "16:00"
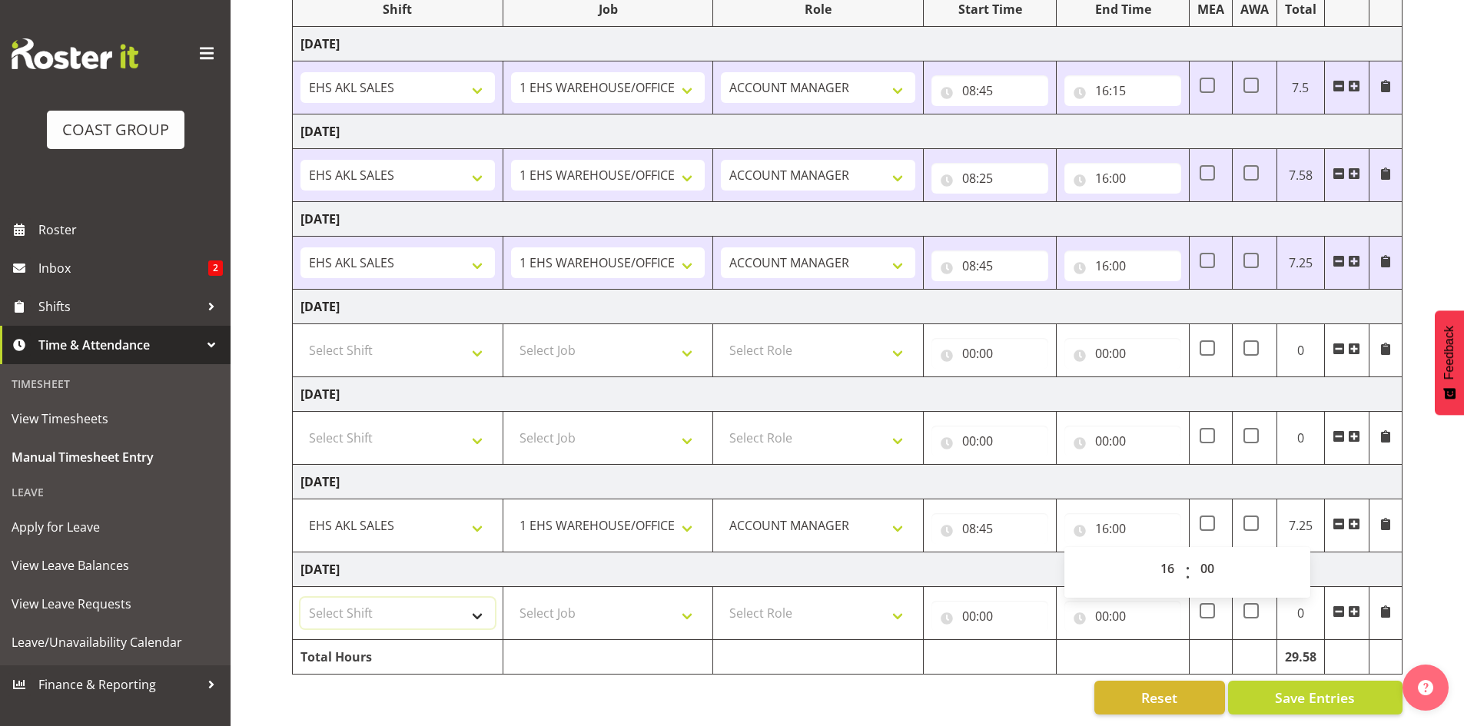
click at [431, 616] on select "Select Shift EHS AKL SALES" at bounding box center [397, 613] width 194 height 31
select select "1327"
click at [300, 598] on select "Select Shift EHS AKL SALES" at bounding box center [397, 613] width 194 height 31
click at [576, 606] on select "Select Job 1 Carlton Events 1 Carlton Hamilton 1 Carlton Wellington 1 EHS WAREH…" at bounding box center [608, 613] width 194 height 31
select select "69"
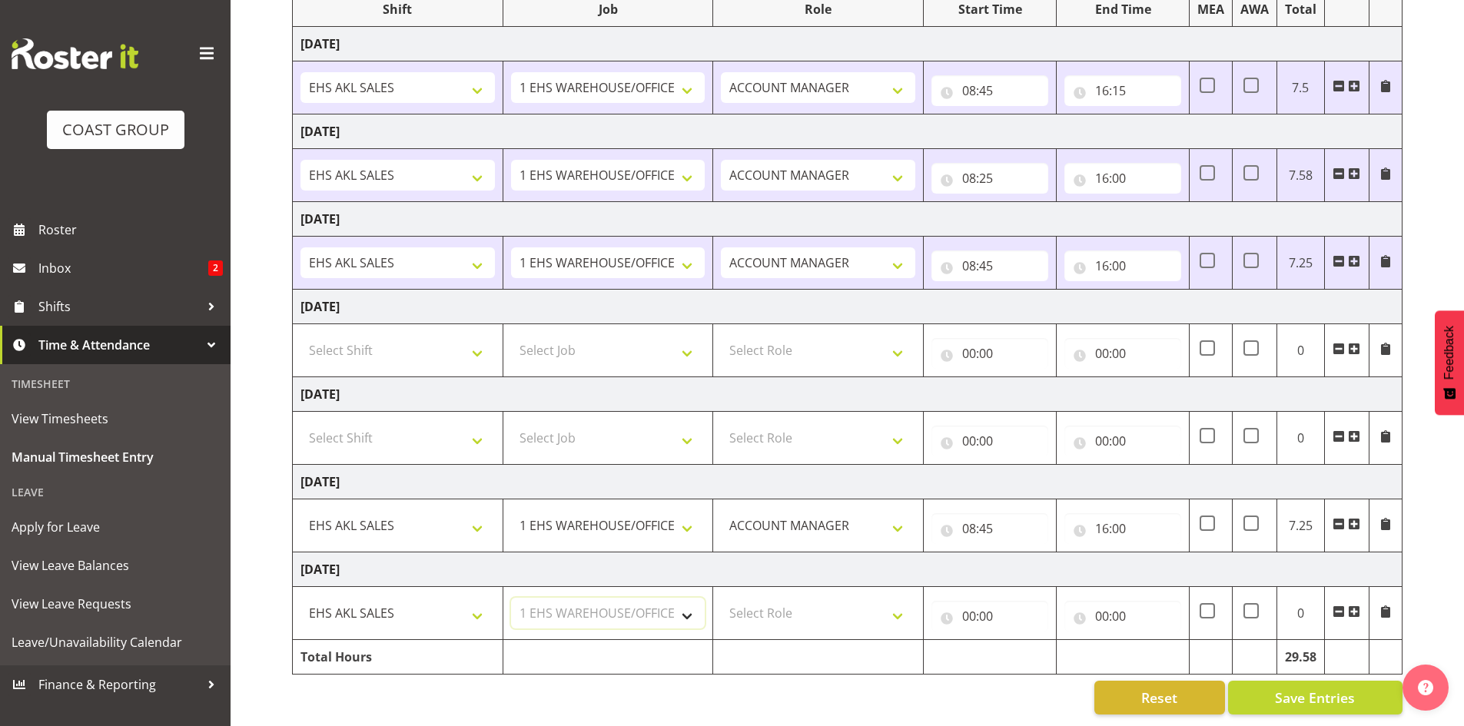
click at [511, 598] on select "Select Job 1 Carlton Events 1 Carlton Hamilton 1 Carlton Wellington 1 EHS WAREH…" at bounding box center [608, 613] width 194 height 31
drag, startPoint x: 787, startPoint y: 605, endPoint x: 807, endPoint y: 616, distance: 23.1
click at [787, 605] on select "Select Role ACCOUNT MANAGER Account Manager" at bounding box center [818, 613] width 194 height 31
select select "197"
click at [721, 598] on select "Select Role ACCOUNT MANAGER Account Manager" at bounding box center [818, 613] width 194 height 31
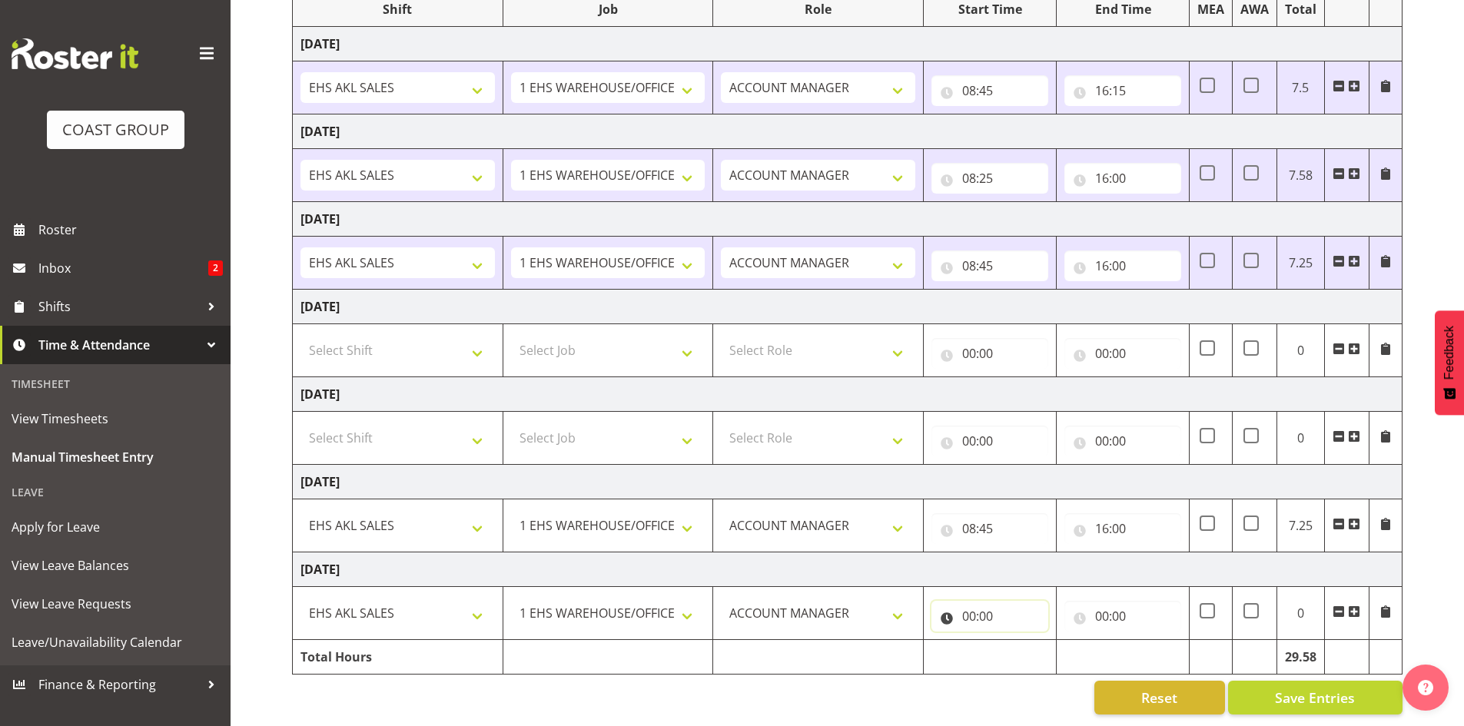
click at [977, 607] on input "00:00" at bounding box center [989, 616] width 117 height 31
click at [1030, 644] on select "00 01 02 03 04 05 06 07 08 09 10 11 12 13 14 15 16 17 18 19 20 21 22 23" at bounding box center [1036, 656] width 35 height 31
select select "8"
click at [1019, 641] on select "00 01 02 03 04 05 06 07 08 09 10 11 12 13 14 15 16 17 18 19 20 21 22 23" at bounding box center [1036, 656] width 35 height 31
type input "08:00"
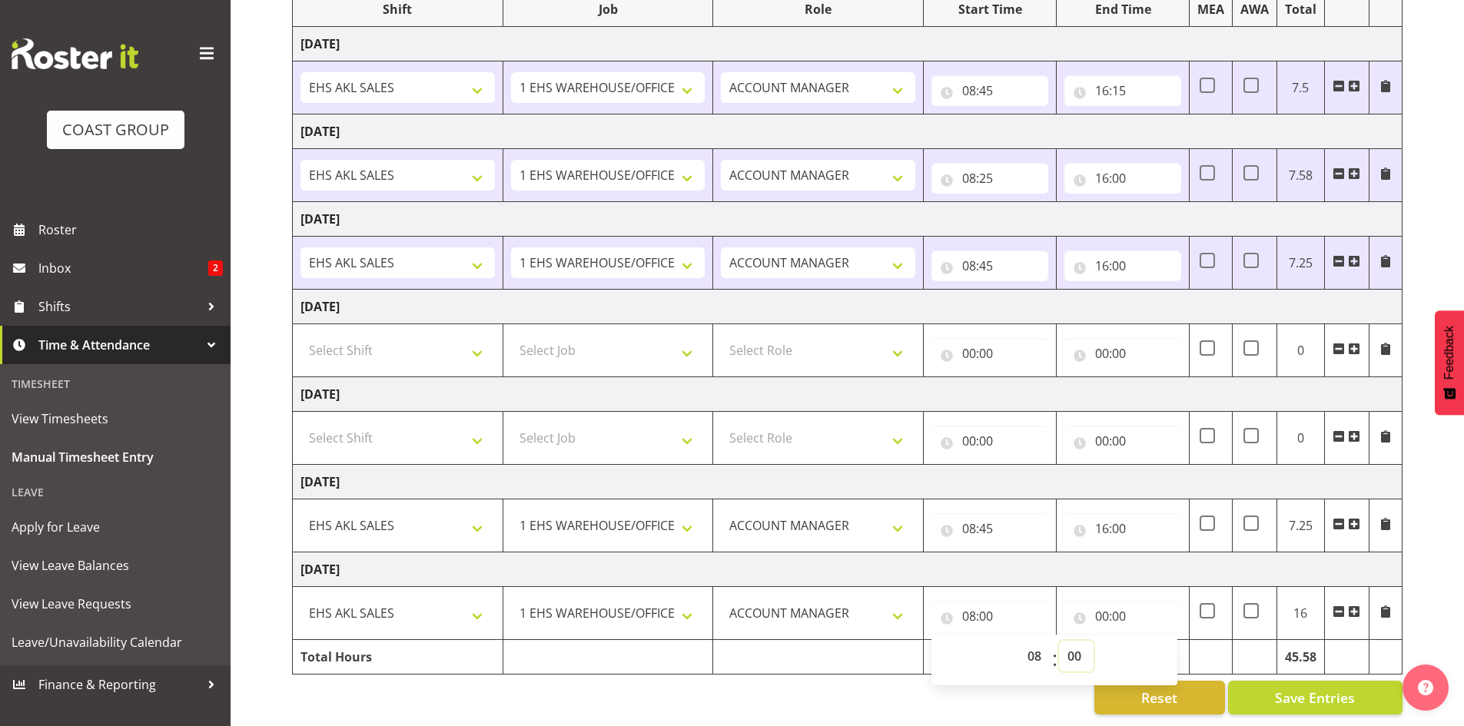
drag, startPoint x: 1073, startPoint y: 642, endPoint x: 1074, endPoint y: 632, distance: 10.0
click at [1074, 642] on select "00 01 02 03 04 05 06 07 08 09 10 11 12 13 14 15 16 17 18 19 20 21 22 23 24 25 2…" at bounding box center [1076, 656] width 35 height 31
select select "15"
click at [1059, 641] on select "00 01 02 03 04 05 06 07 08 09 10 11 12 13 14 15 16 17 18 19 20 21 22 23 24 25 2…" at bounding box center [1076, 656] width 35 height 31
type input "08:15"
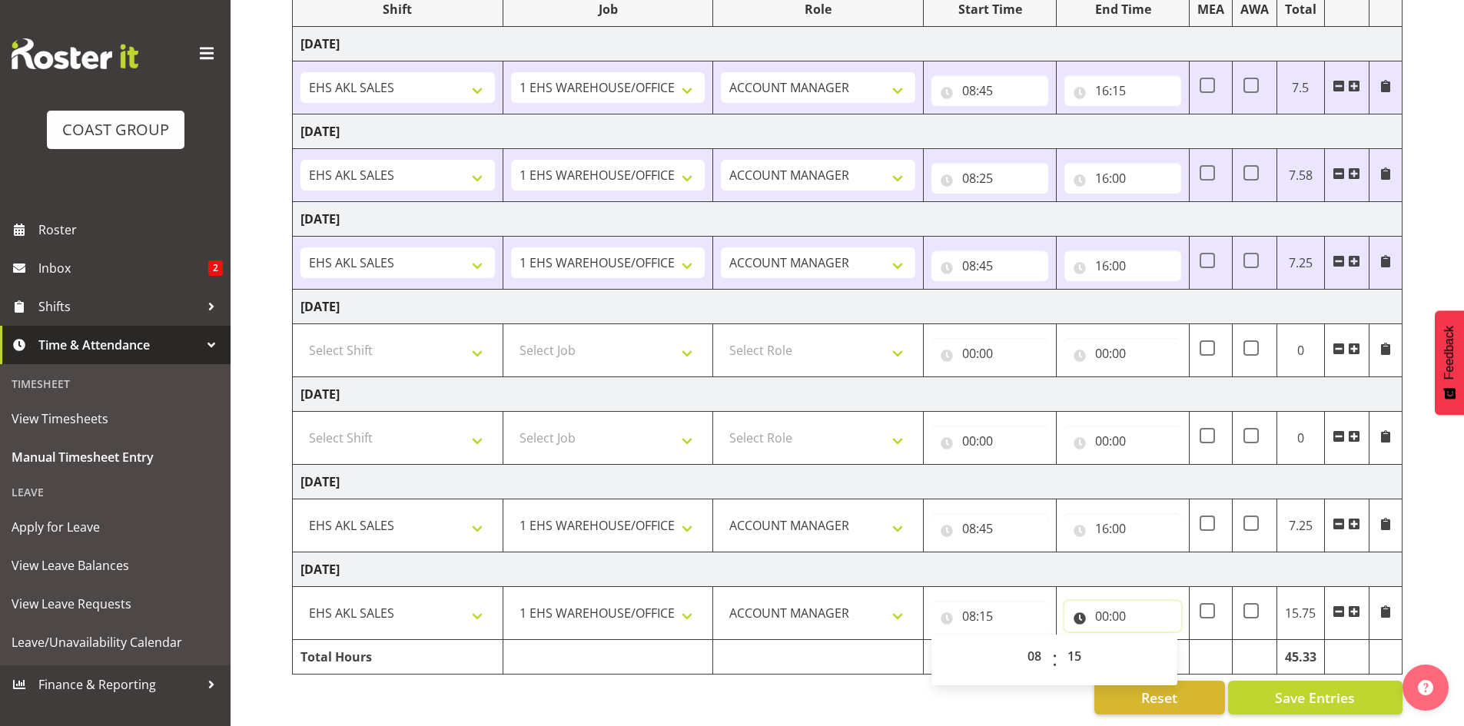
drag, startPoint x: 1107, startPoint y: 599, endPoint x: 1146, endPoint y: 633, distance: 52.3
click at [1107, 601] on input "00:00" at bounding box center [1122, 616] width 117 height 31
click at [1163, 644] on select "00 01 02 03 04 05 06 07 08 09 10 11 12 13 14 15 16 17 18 19 20 21 22 23" at bounding box center [1169, 656] width 35 height 31
select select "16"
click at [1152, 641] on select "00 01 02 03 04 05 06 07 08 09 10 11 12 13 14 15 16 17 18 19 20 21 22 23" at bounding box center [1169, 656] width 35 height 31
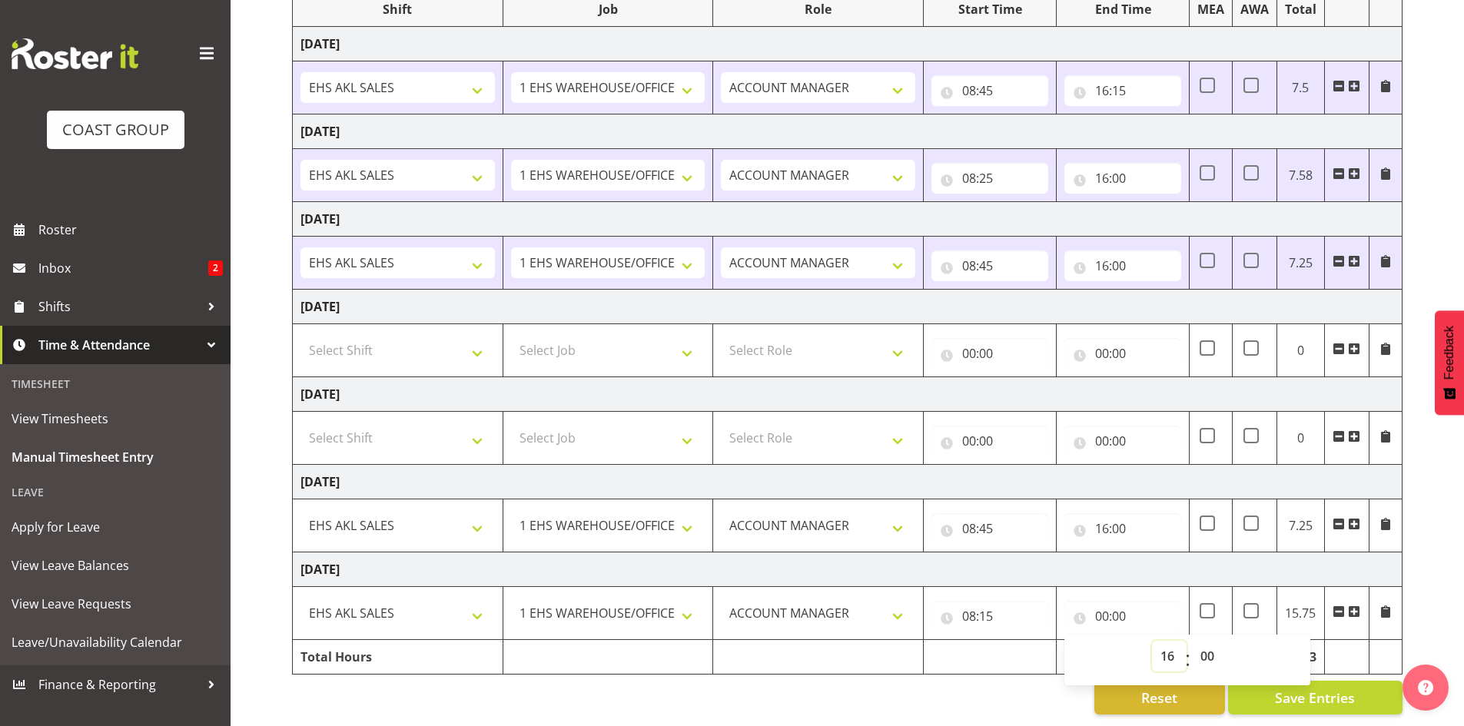
type input "16:00"
drag, startPoint x: 944, startPoint y: 640, endPoint x: 1060, endPoint y: 642, distance: 116.1
click at [943, 640] on td at bounding box center [990, 657] width 133 height 35
click at [1269, 686] on button "Save Entries" at bounding box center [1315, 698] width 174 height 34
